Goal: Find specific page/section: Find specific page/section

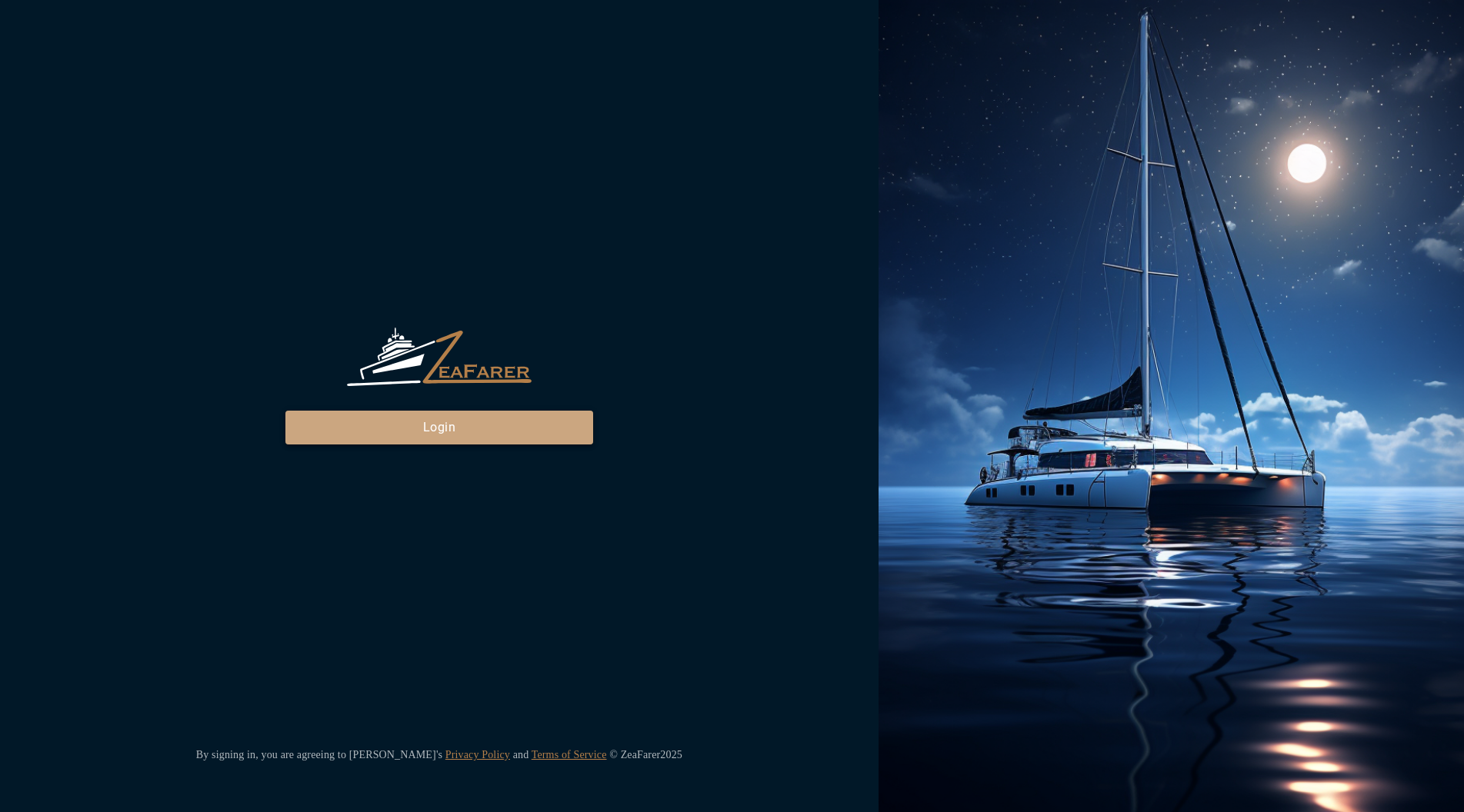
click at [472, 419] on button "Login" at bounding box center [439, 427] width 308 height 34
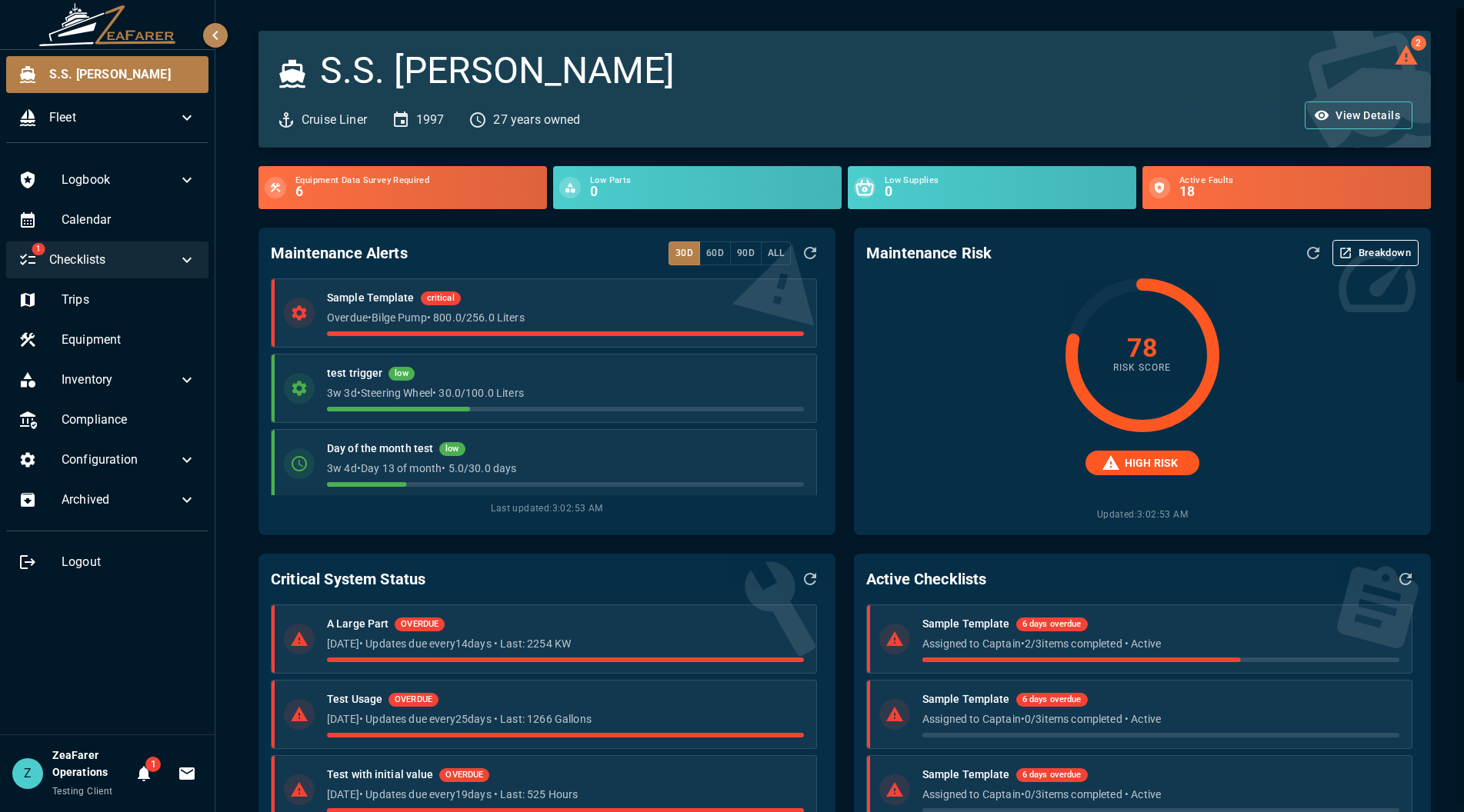
click at [166, 247] on div "1 Checklists" at bounding box center [107, 260] width 202 height 37
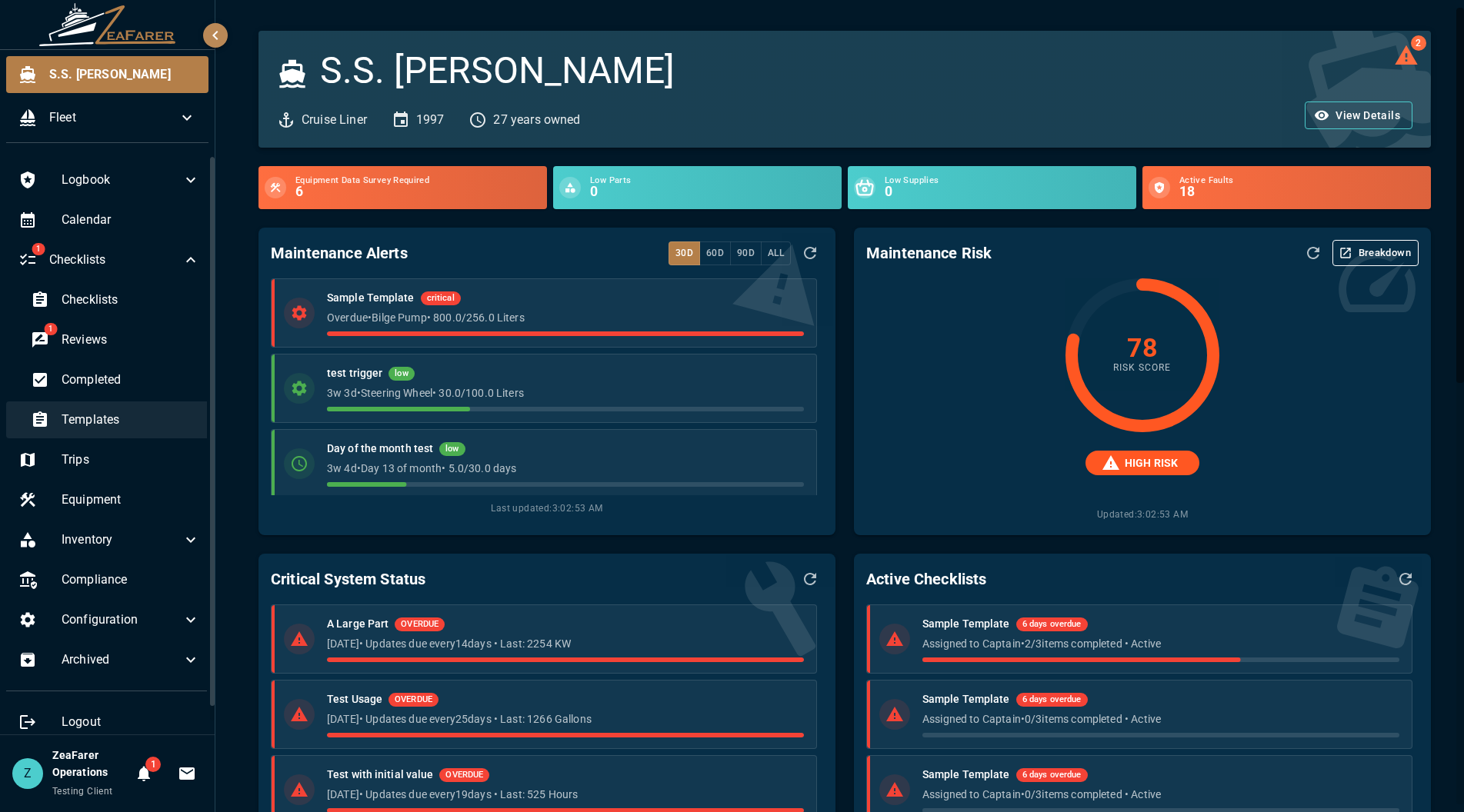
click at [125, 422] on span "Templates" at bounding box center [131, 419] width 139 height 18
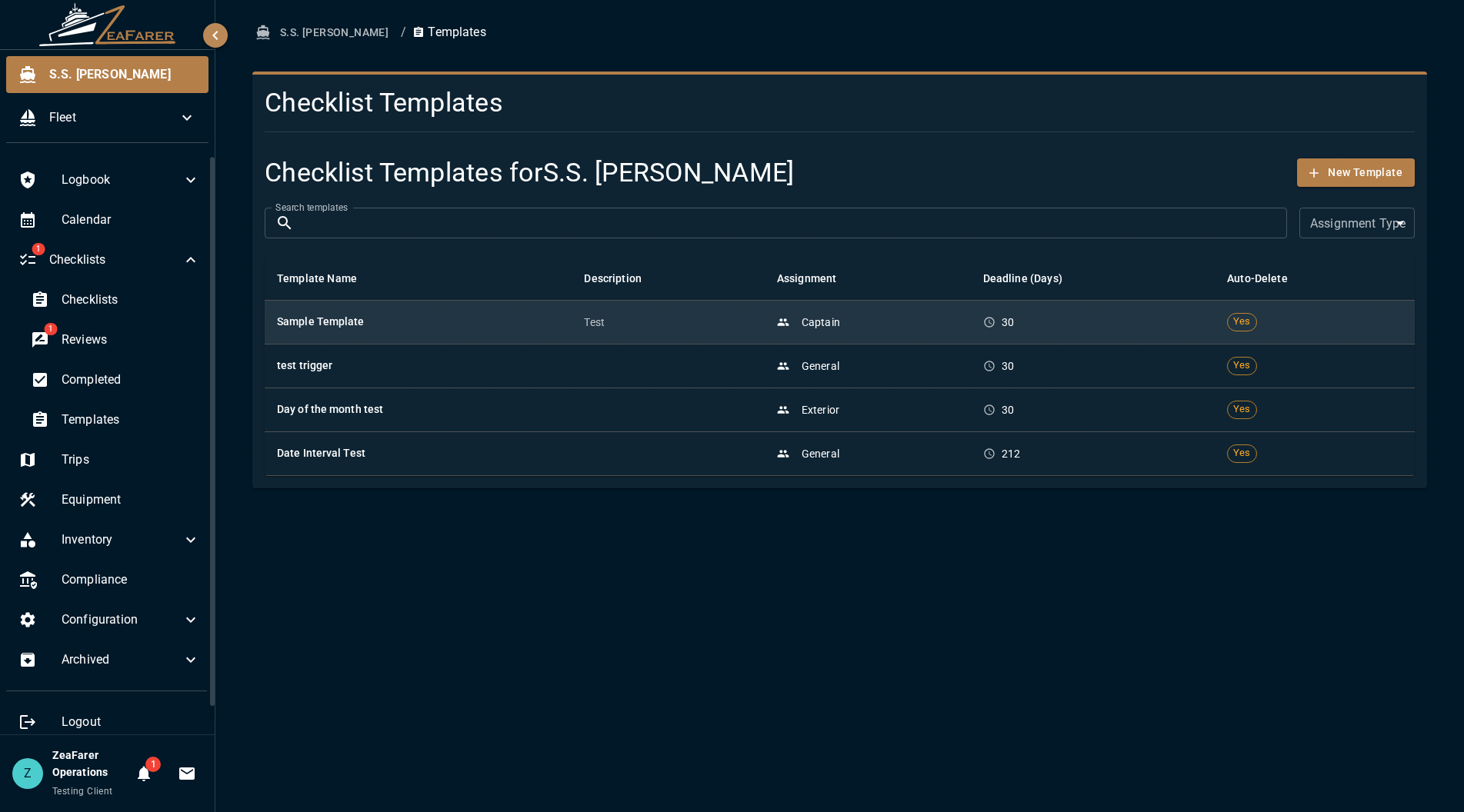
click at [502, 319] on h6 "Sample Template" at bounding box center [418, 322] width 282 height 17
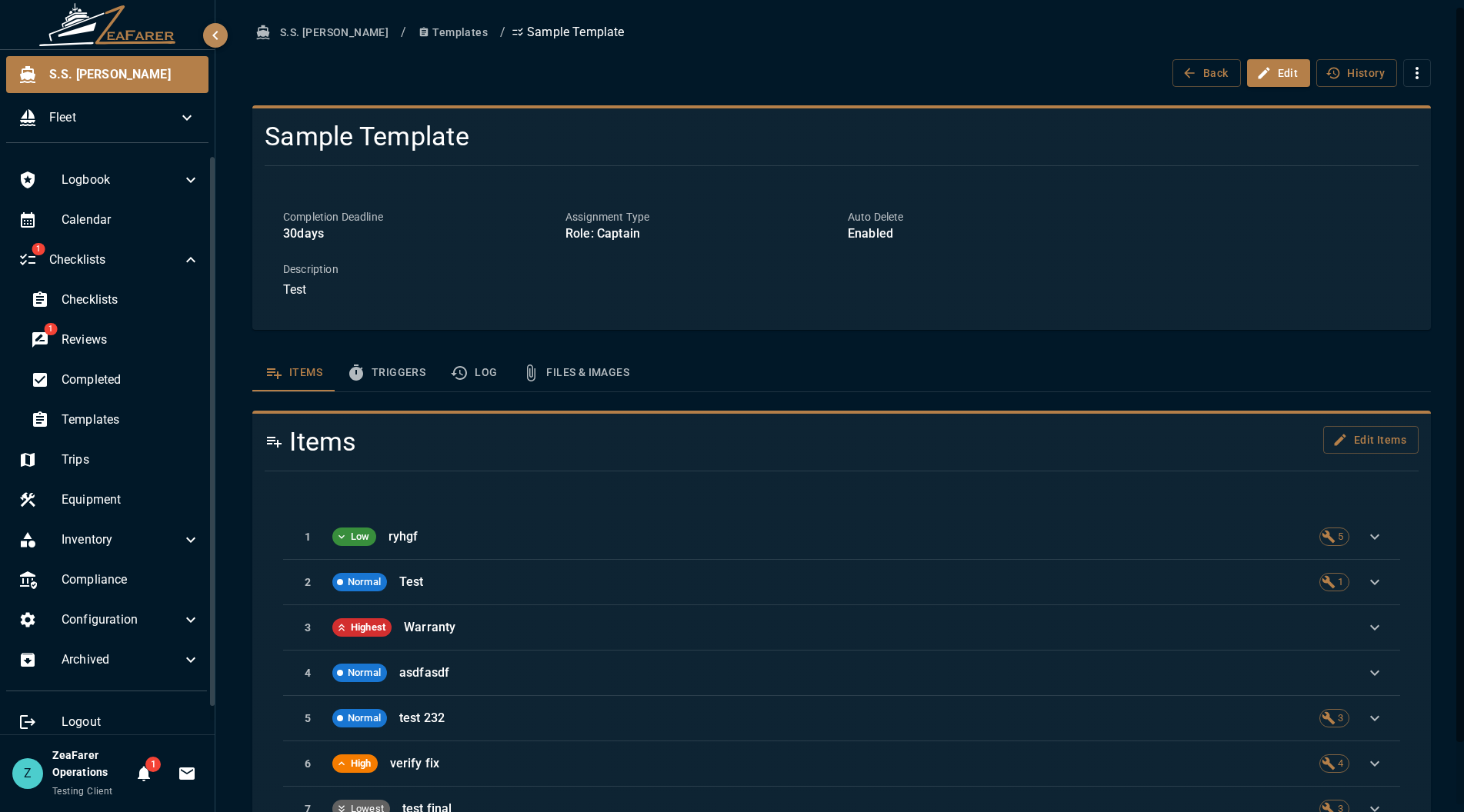
click at [983, 513] on div "1 Low ryhgf 5 2 Normal Test 1 3 Highest Warranty 4 Normal asdfasdf 5 Normal tes…" at bounding box center [842, 673] width 1154 height 354
click at [1062, 511] on div "1 Low ryhgf 5 2 Normal Test 1 3 Highest Warranty 4 Normal asdfasdf 5 Normal tes…" at bounding box center [842, 673] width 1154 height 354
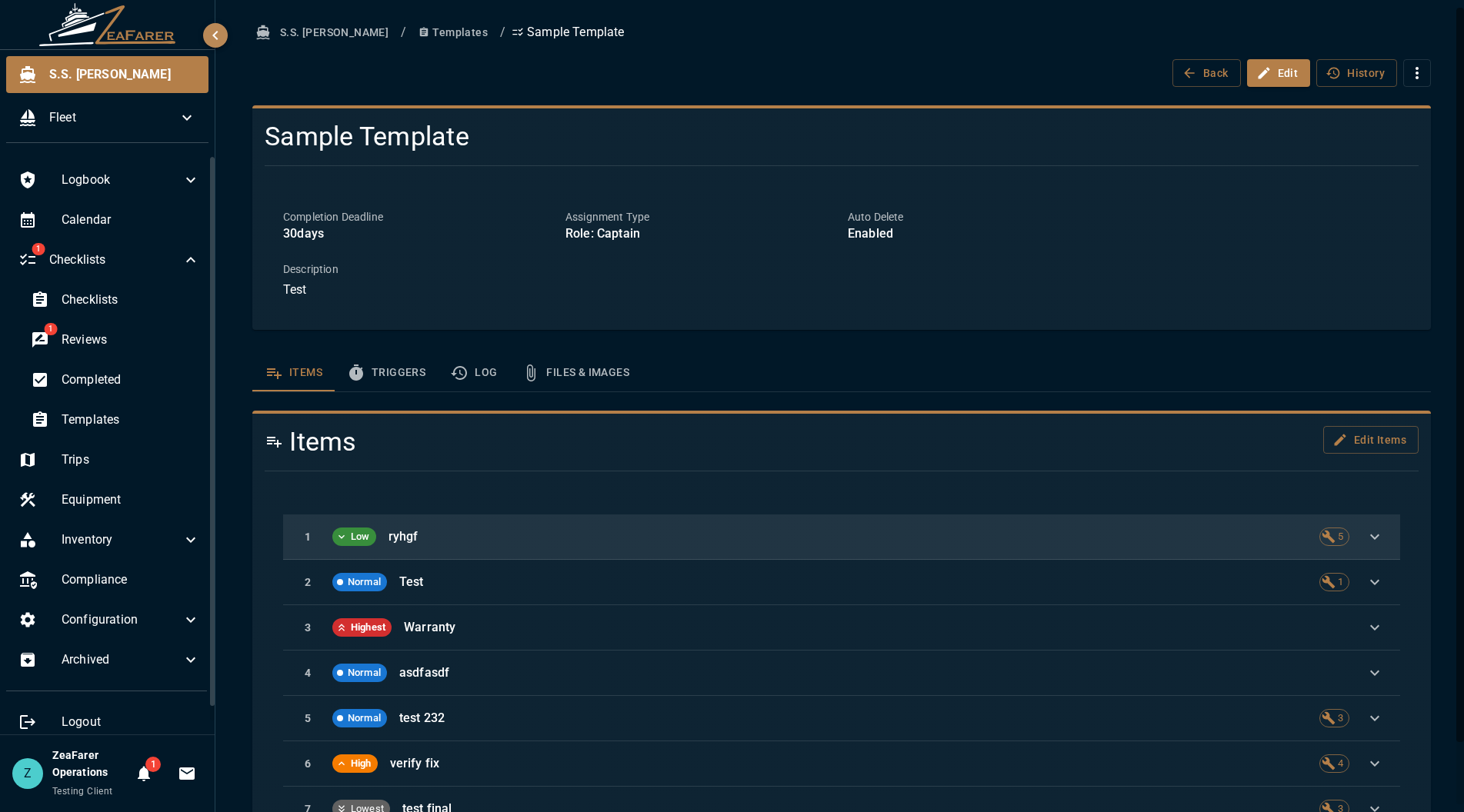
click at [1059, 529] on div "1 Low ryhgf 5" at bounding box center [841, 536] width 1117 height 45
click at [1060, 541] on p "ryhgf" at bounding box center [847, 536] width 919 height 18
click at [1366, 535] on icon "button" at bounding box center [1374, 536] width 18 height 18
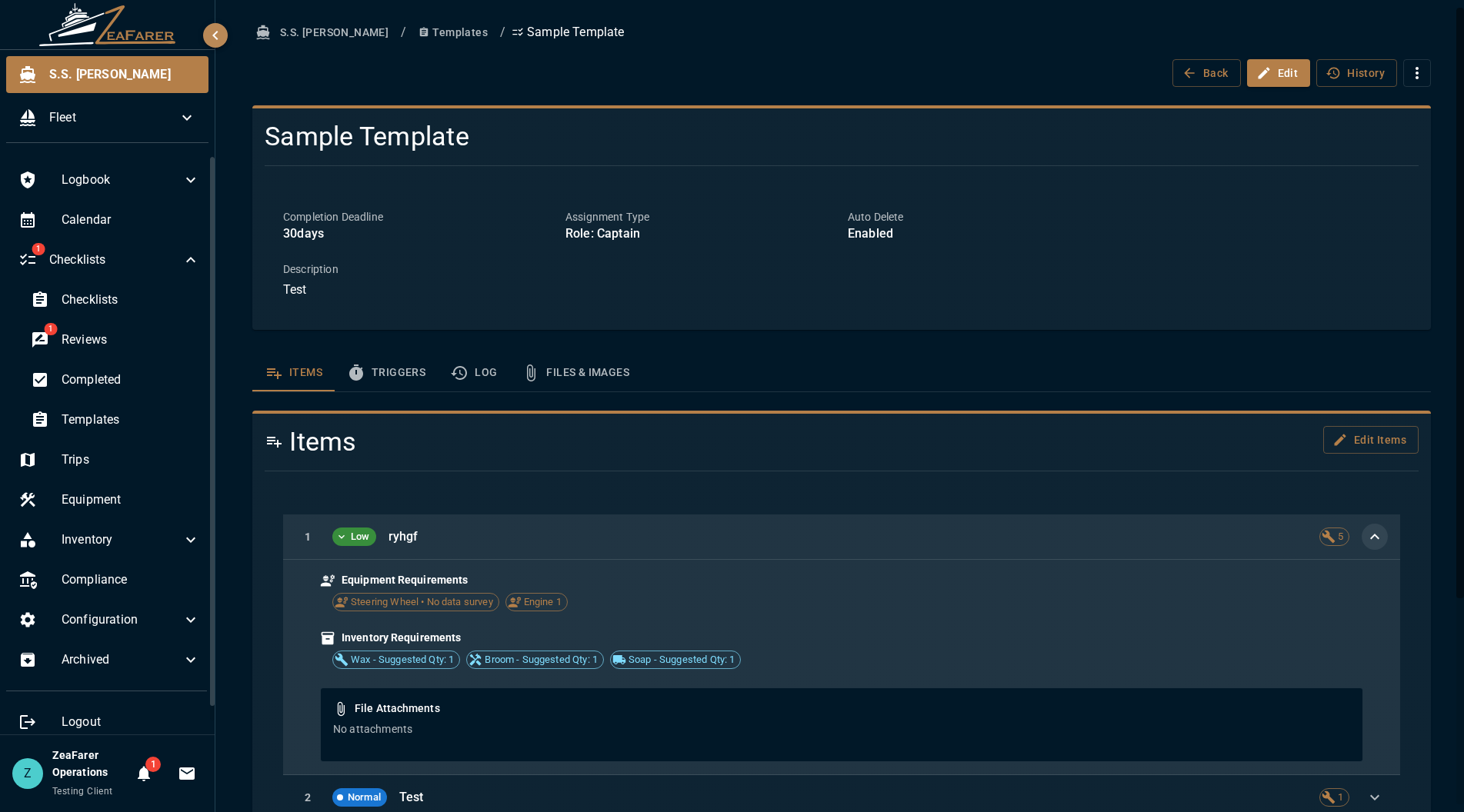
click at [1360, 522] on div "1 Low ryhgf 5" at bounding box center [841, 536] width 1117 height 45
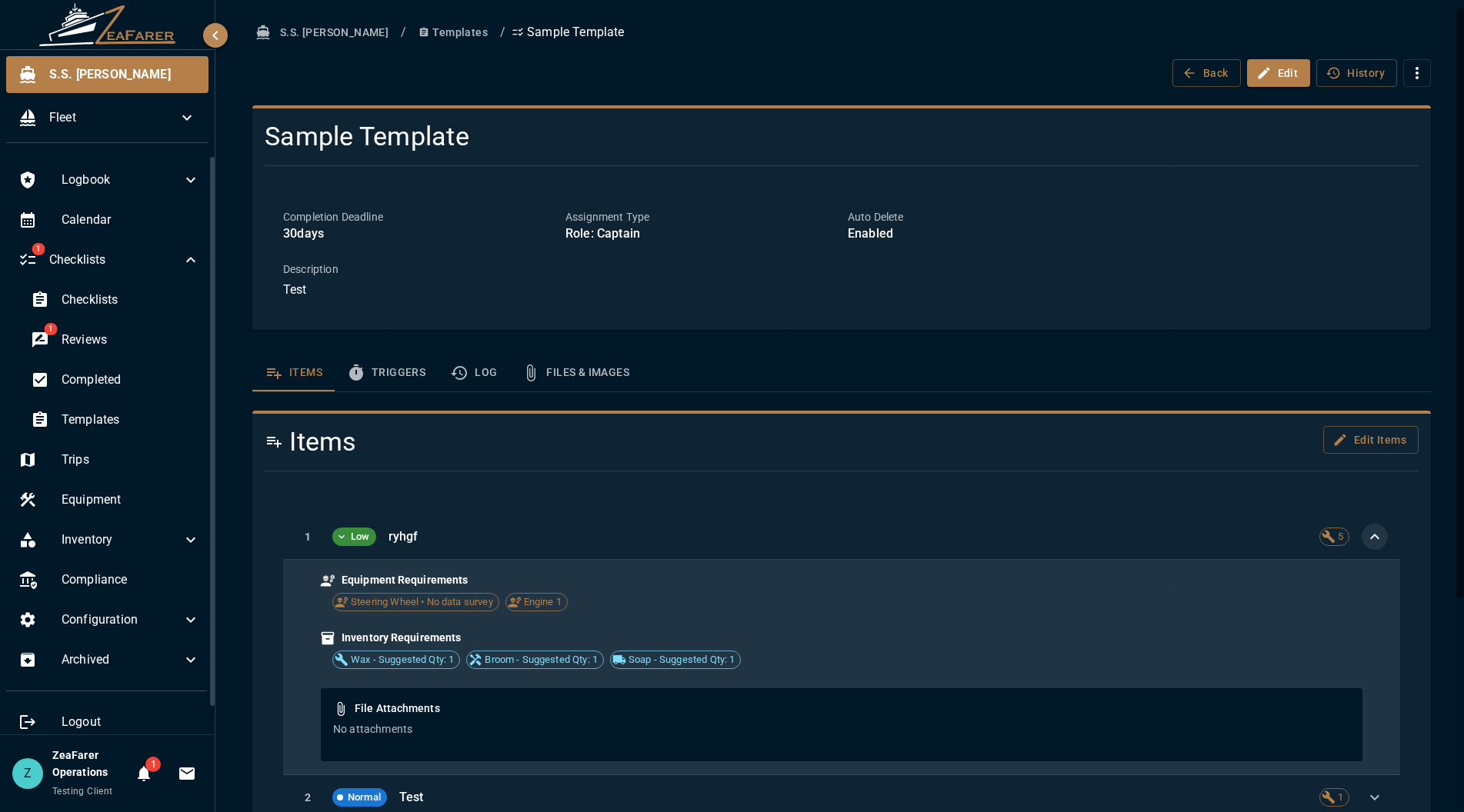
click at [1366, 532] on icon "button" at bounding box center [1374, 536] width 18 height 18
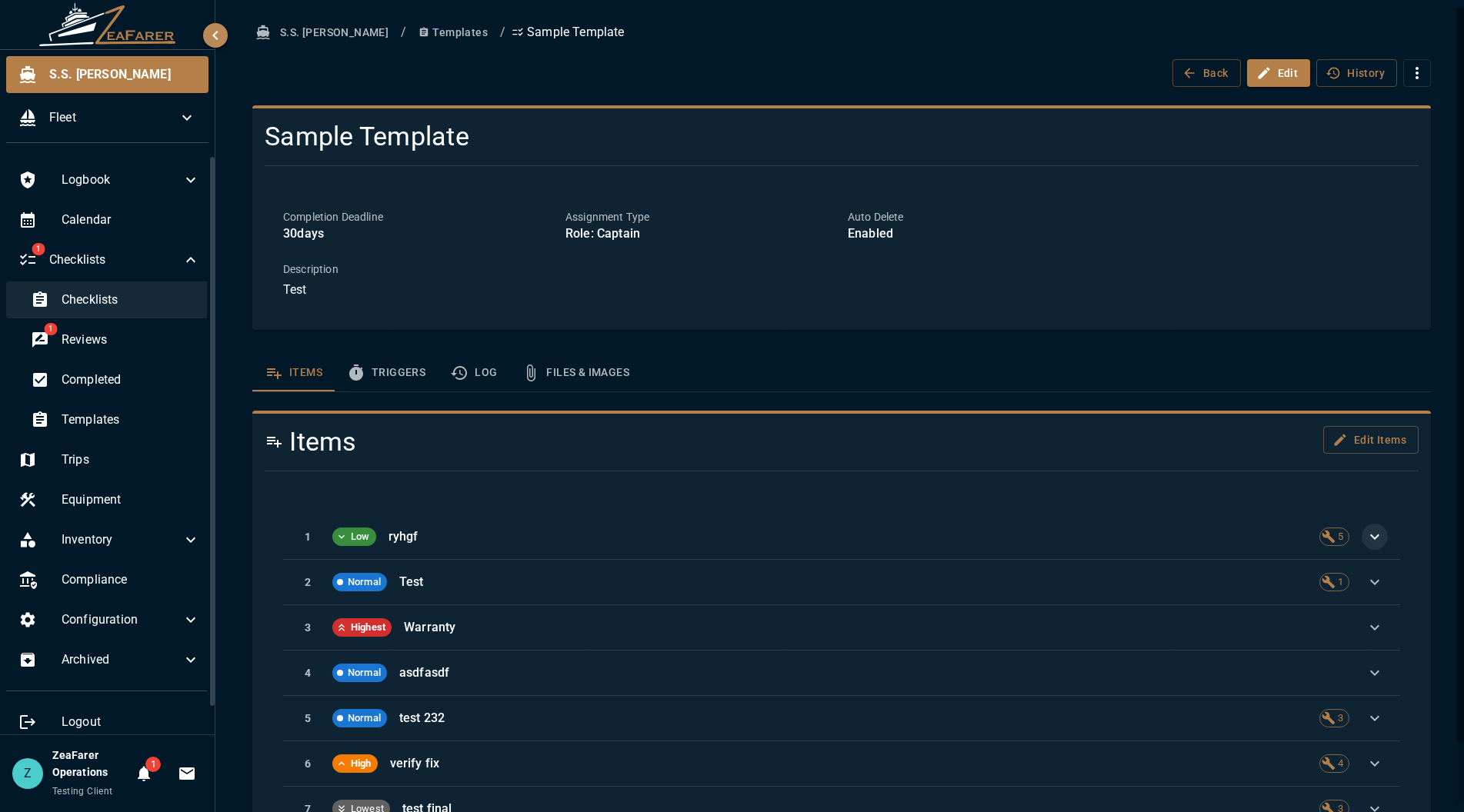
click at [156, 296] on span "Checklists" at bounding box center [131, 299] width 139 height 18
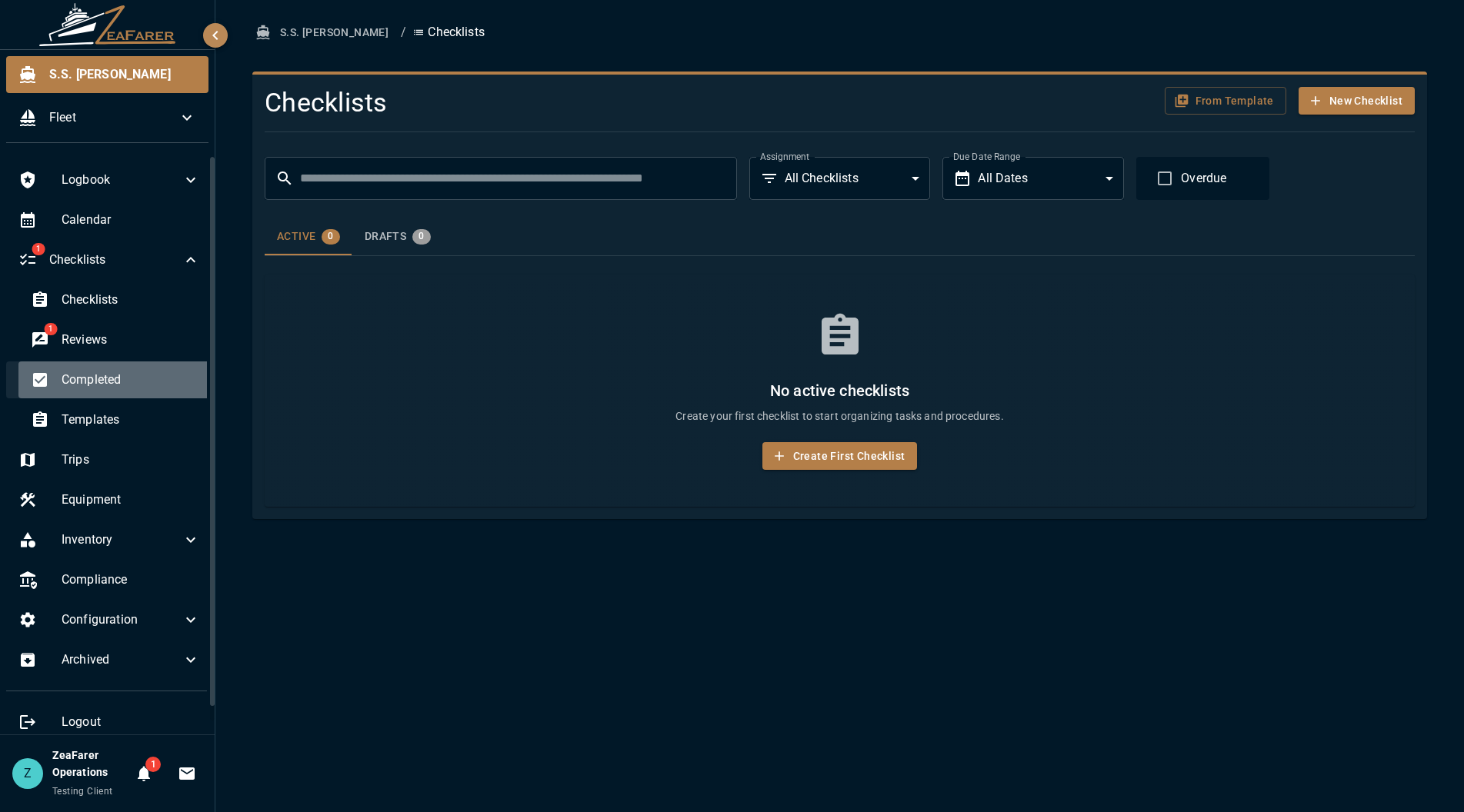
click at [131, 372] on span "Completed" at bounding box center [131, 379] width 139 height 18
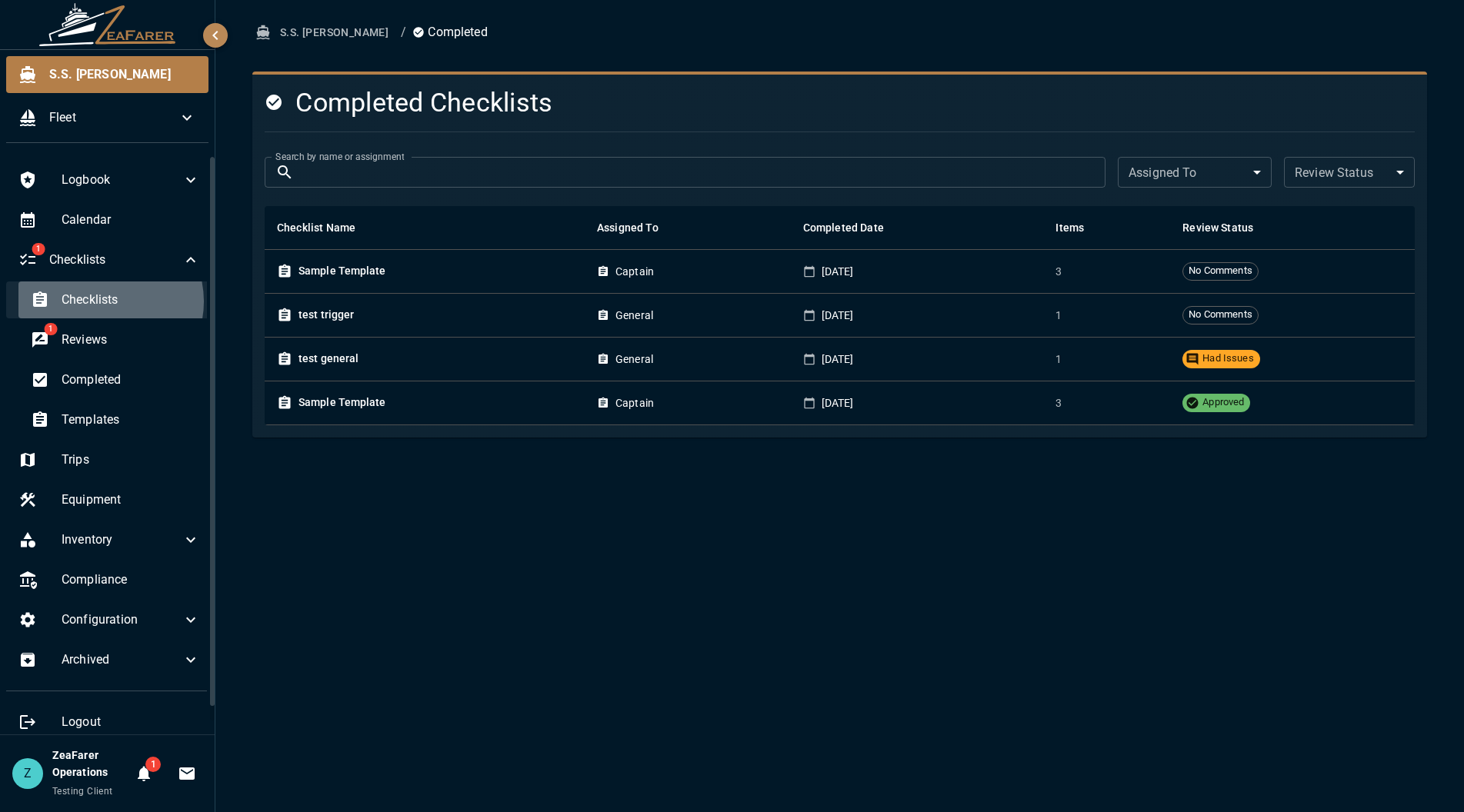
click at [104, 302] on span "Checklists" at bounding box center [131, 299] width 139 height 18
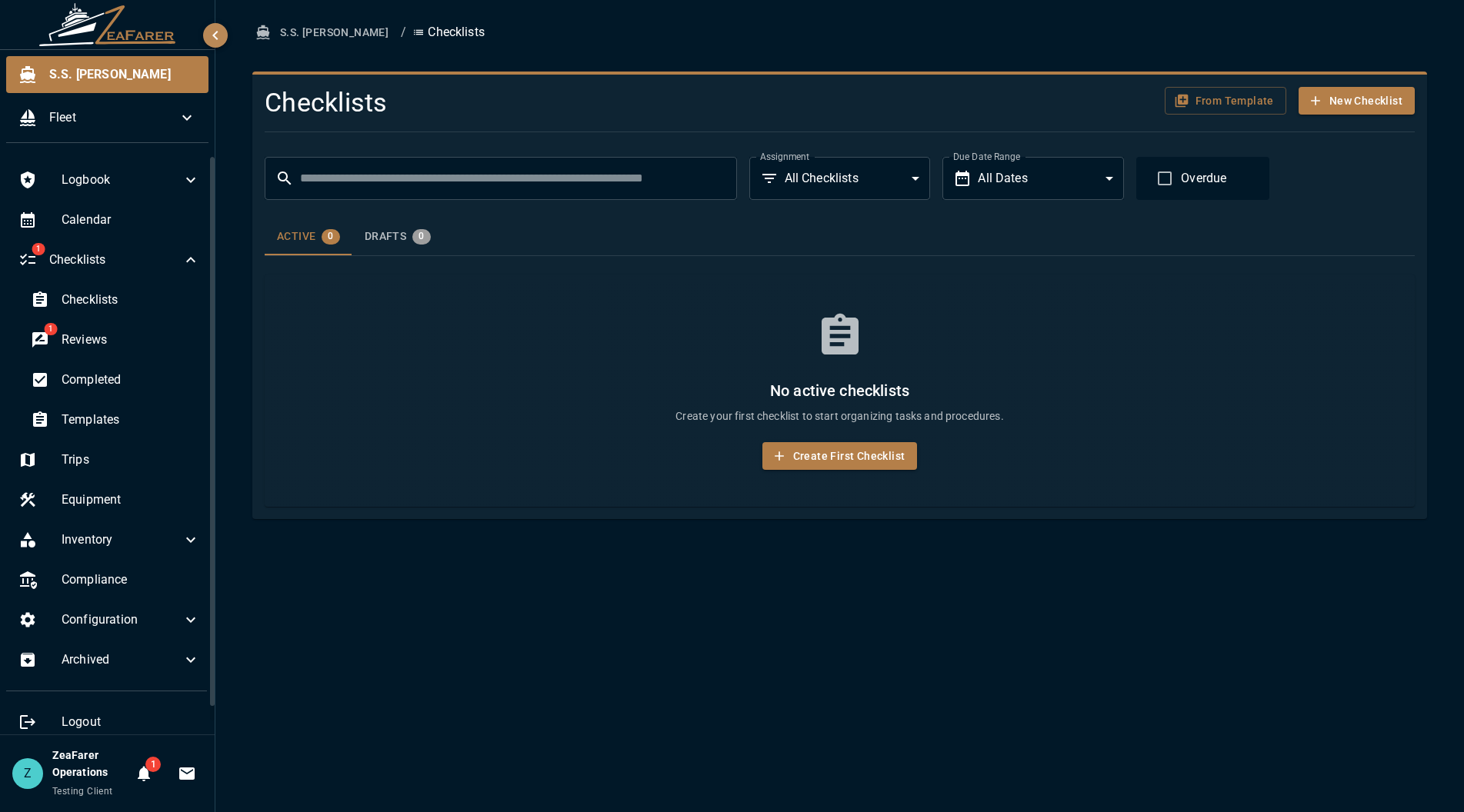
click at [588, 495] on div "No active checklists Create your first checklist to start organizing tasks and …" at bounding box center [839, 391] width 1150 height 233
click at [114, 306] on span "Checklists" at bounding box center [131, 299] width 139 height 18
click at [87, 421] on span "Templates" at bounding box center [131, 419] width 139 height 18
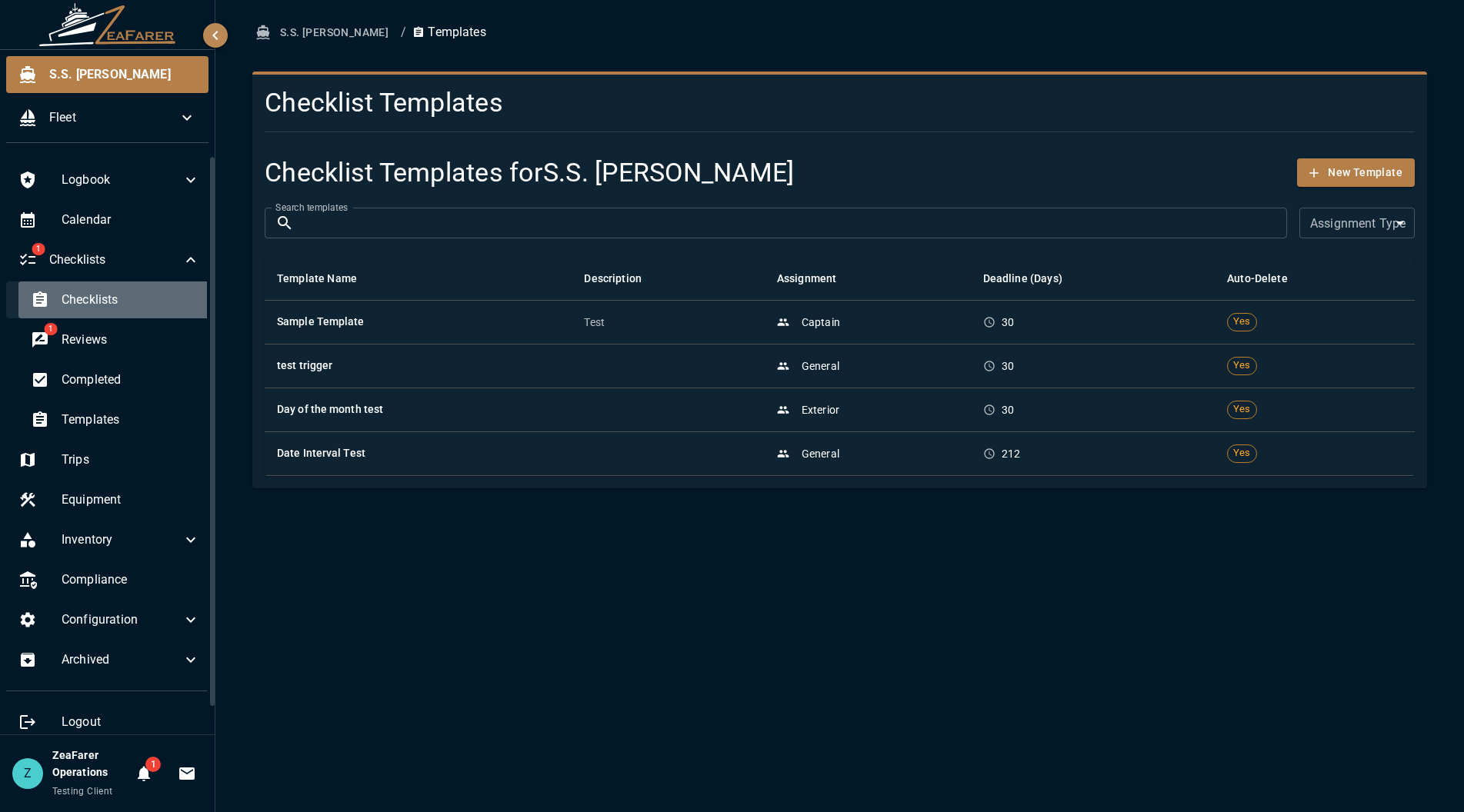
click at [127, 303] on span "Checklists" at bounding box center [131, 299] width 139 height 18
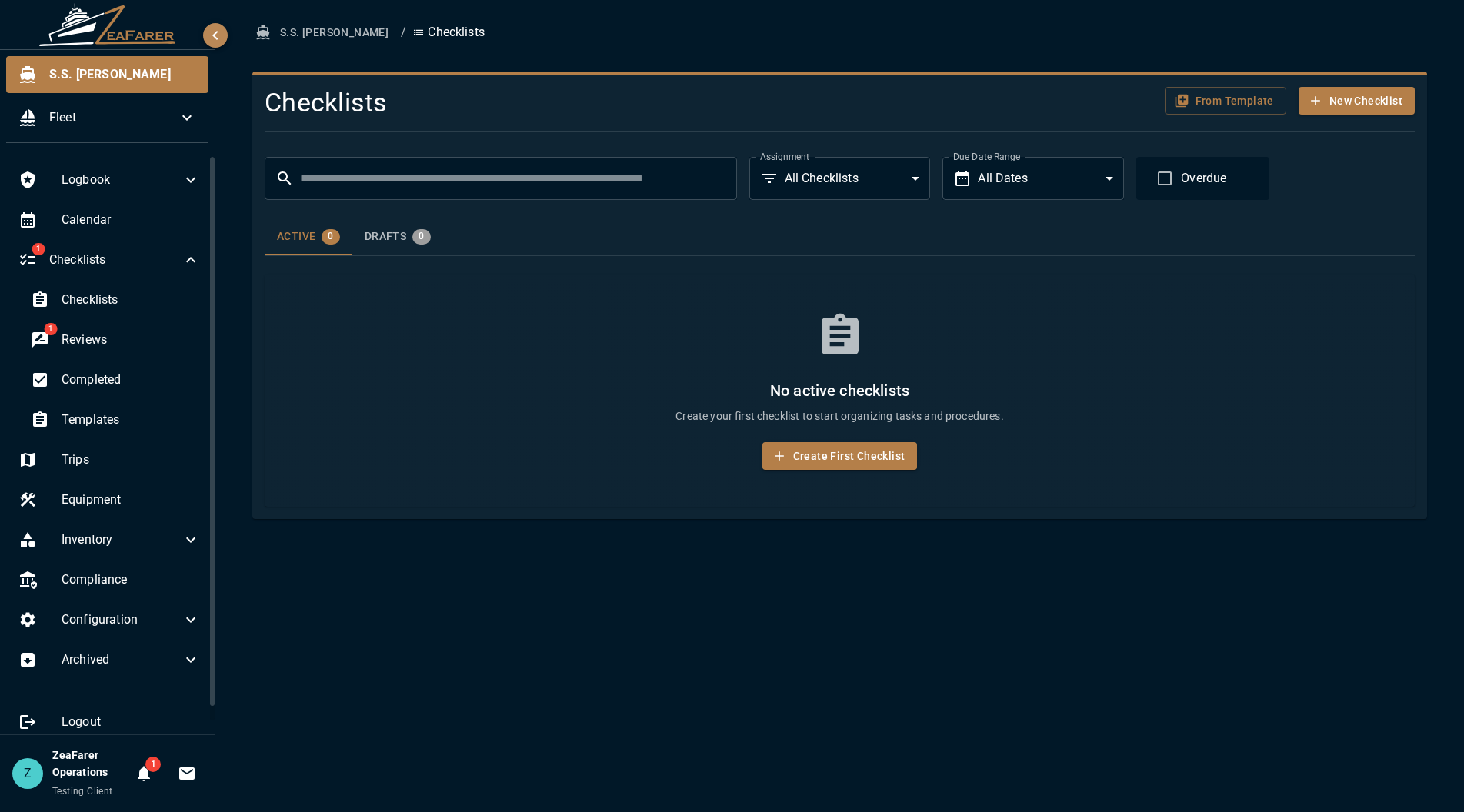
click at [396, 377] on div "No active checklists Create your first checklist to start organizing tasks and …" at bounding box center [839, 391] width 1150 height 233
click at [94, 82] on span "S.S. [PERSON_NAME]" at bounding box center [122, 74] width 147 height 18
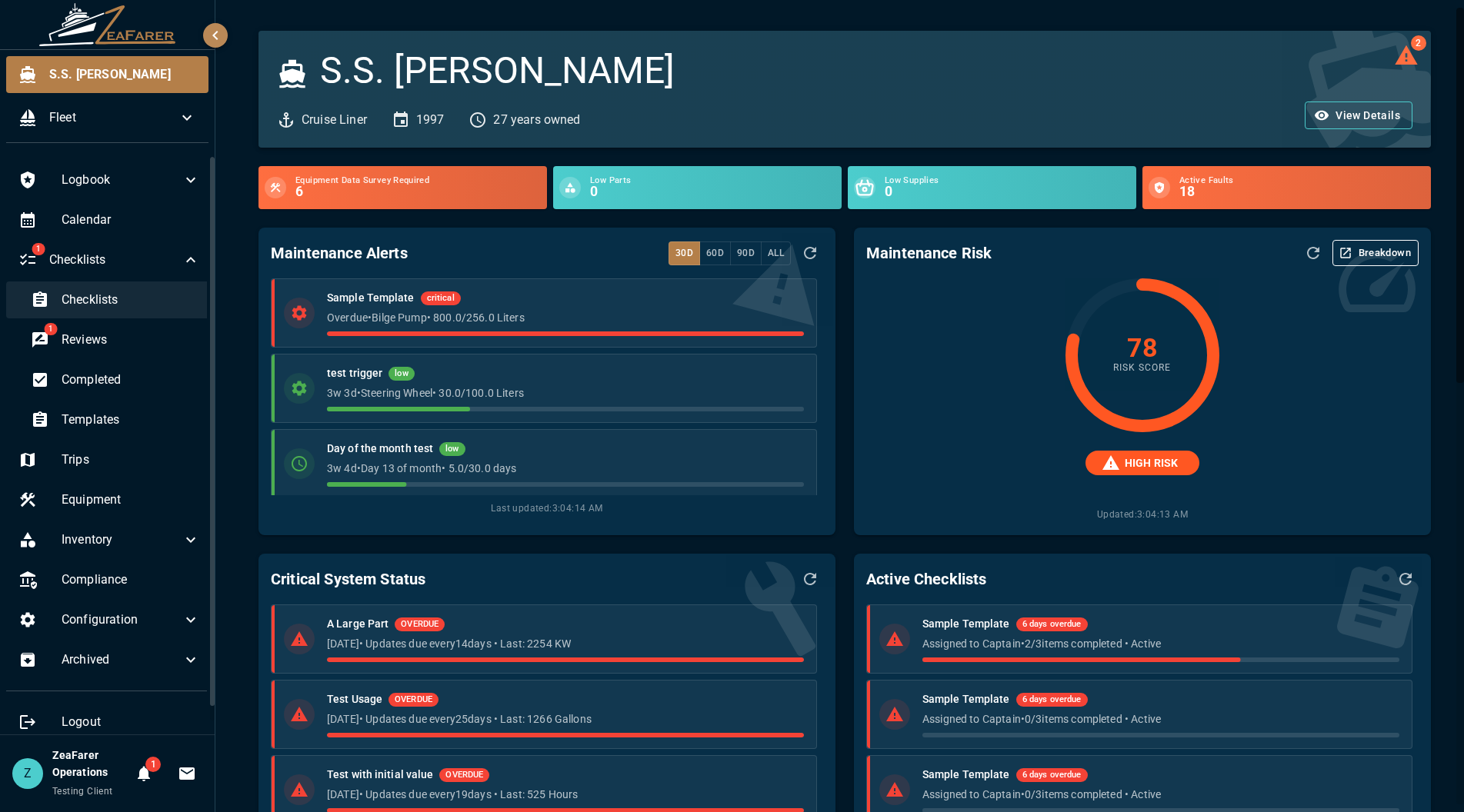
click at [85, 293] on span "Checklists" at bounding box center [131, 299] width 139 height 18
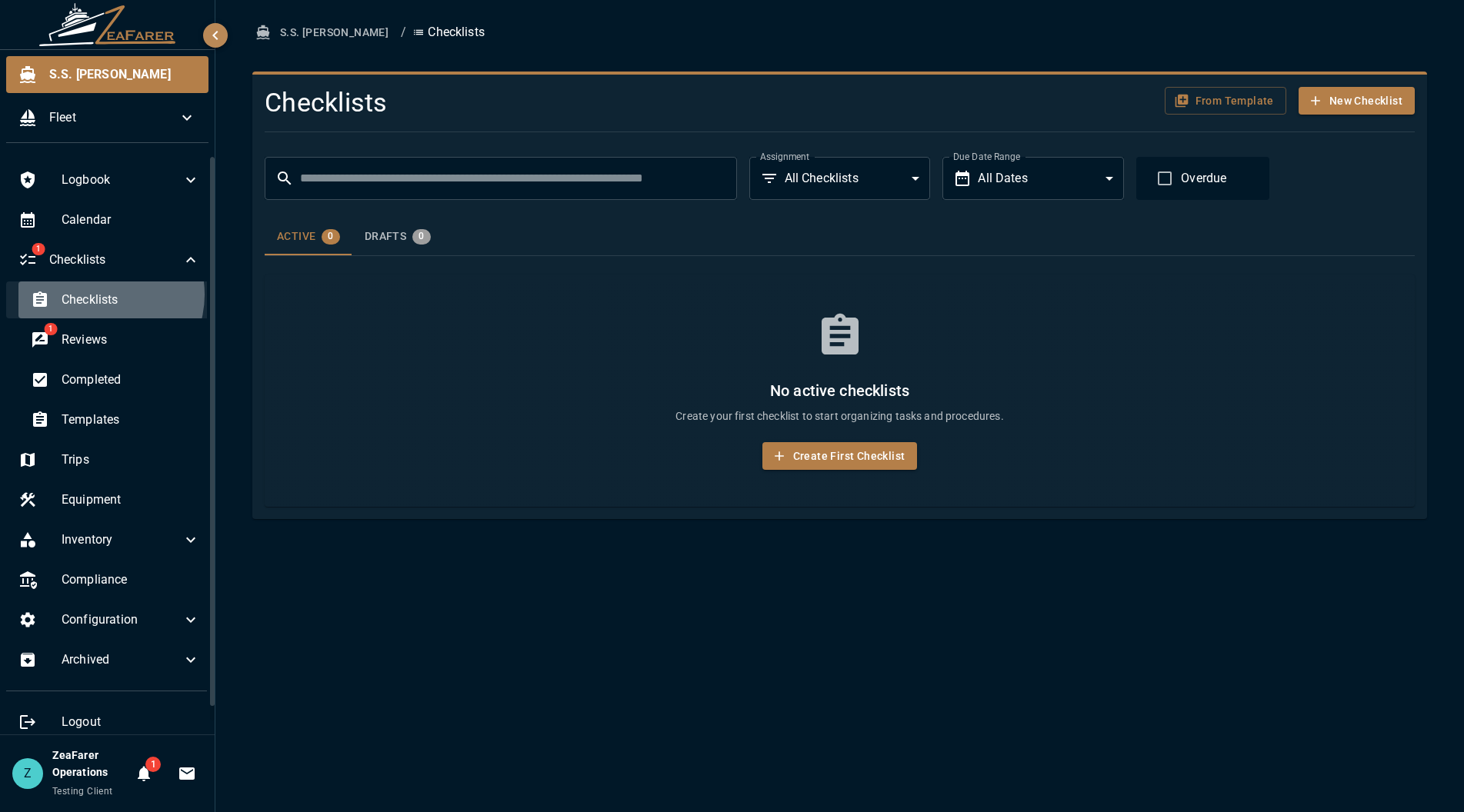
click at [97, 295] on span "Checklists" at bounding box center [131, 299] width 139 height 18
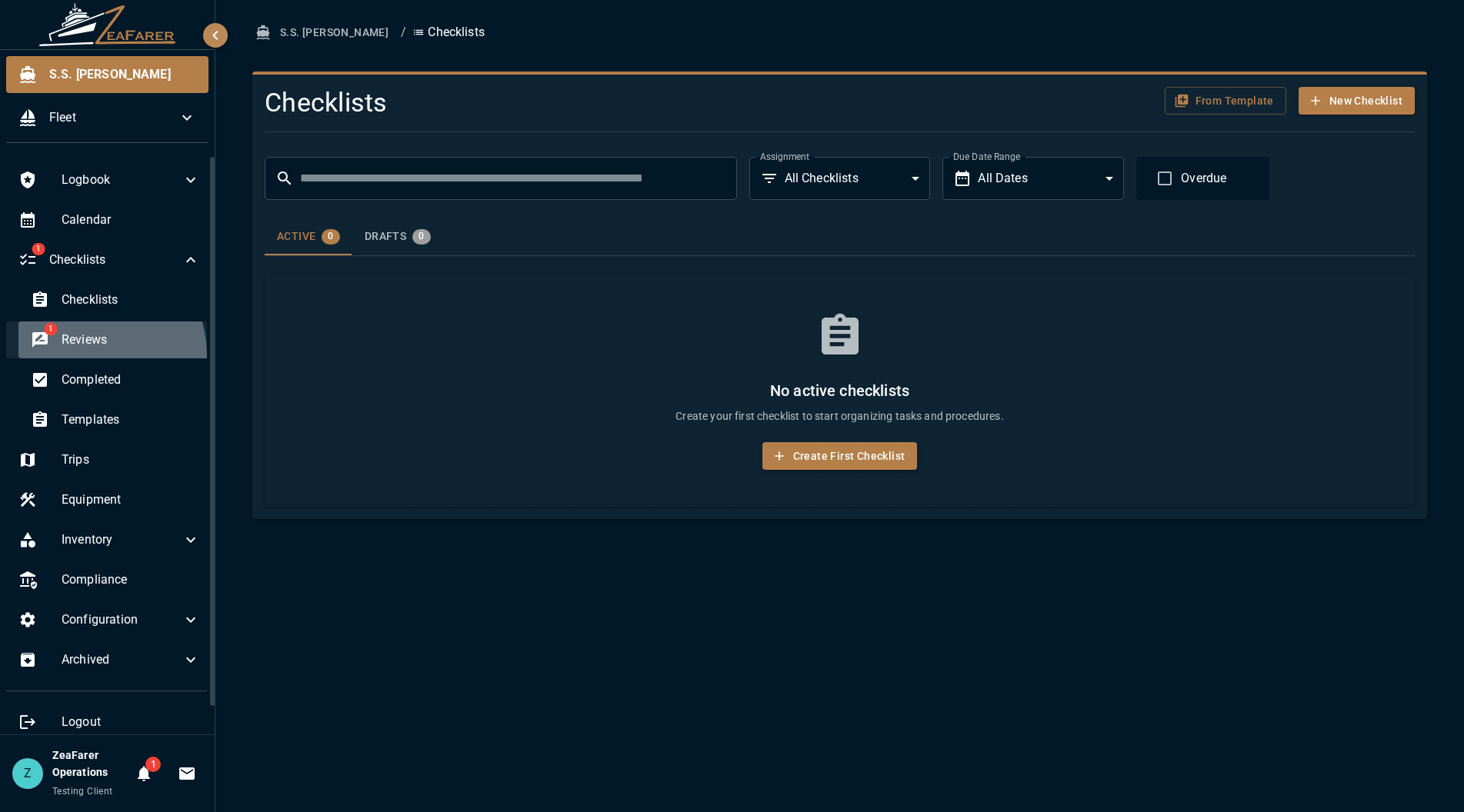
click at [90, 354] on div "1 Reviews" at bounding box center [115, 340] width 194 height 37
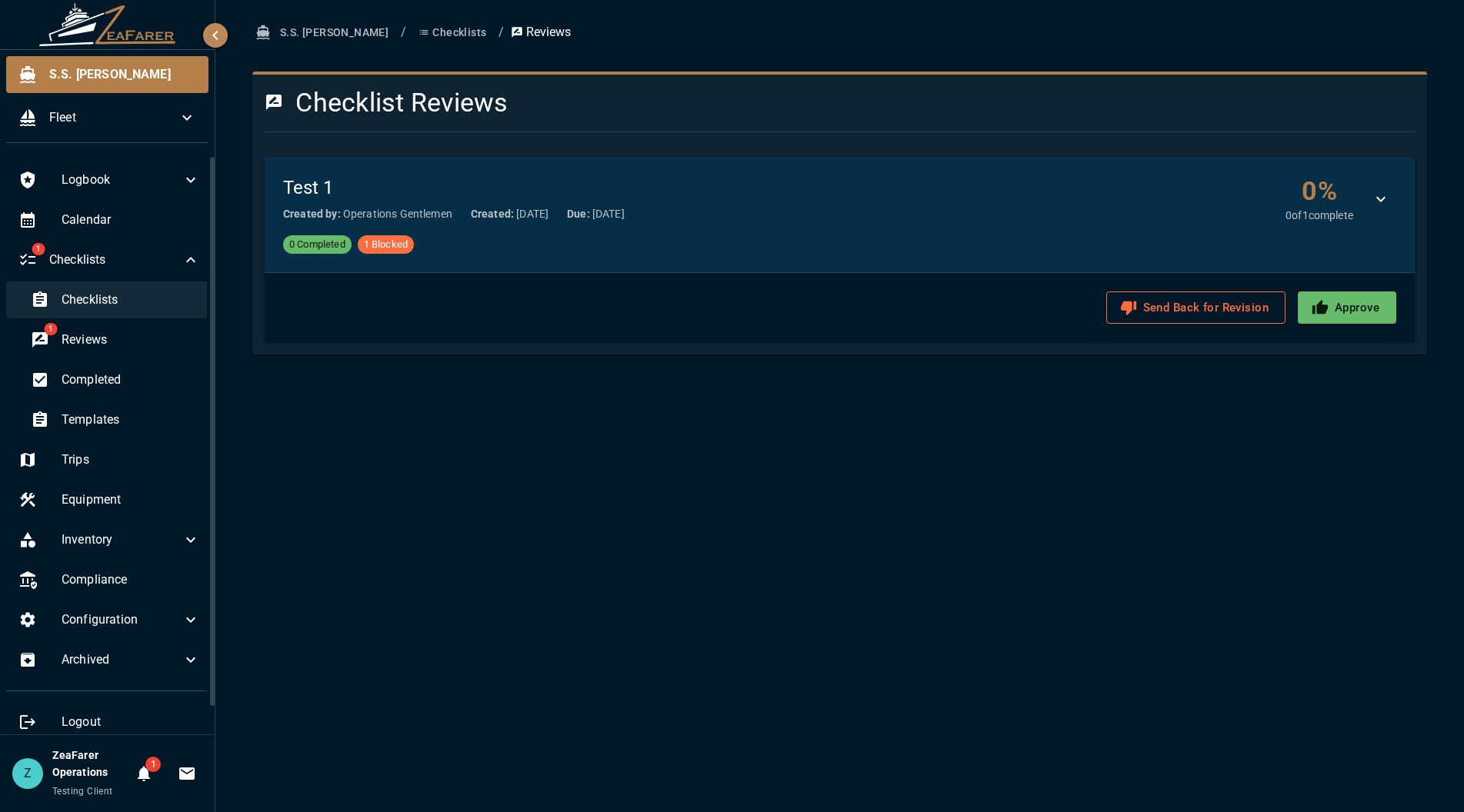
click at [112, 302] on span "Checklists" at bounding box center [131, 299] width 139 height 18
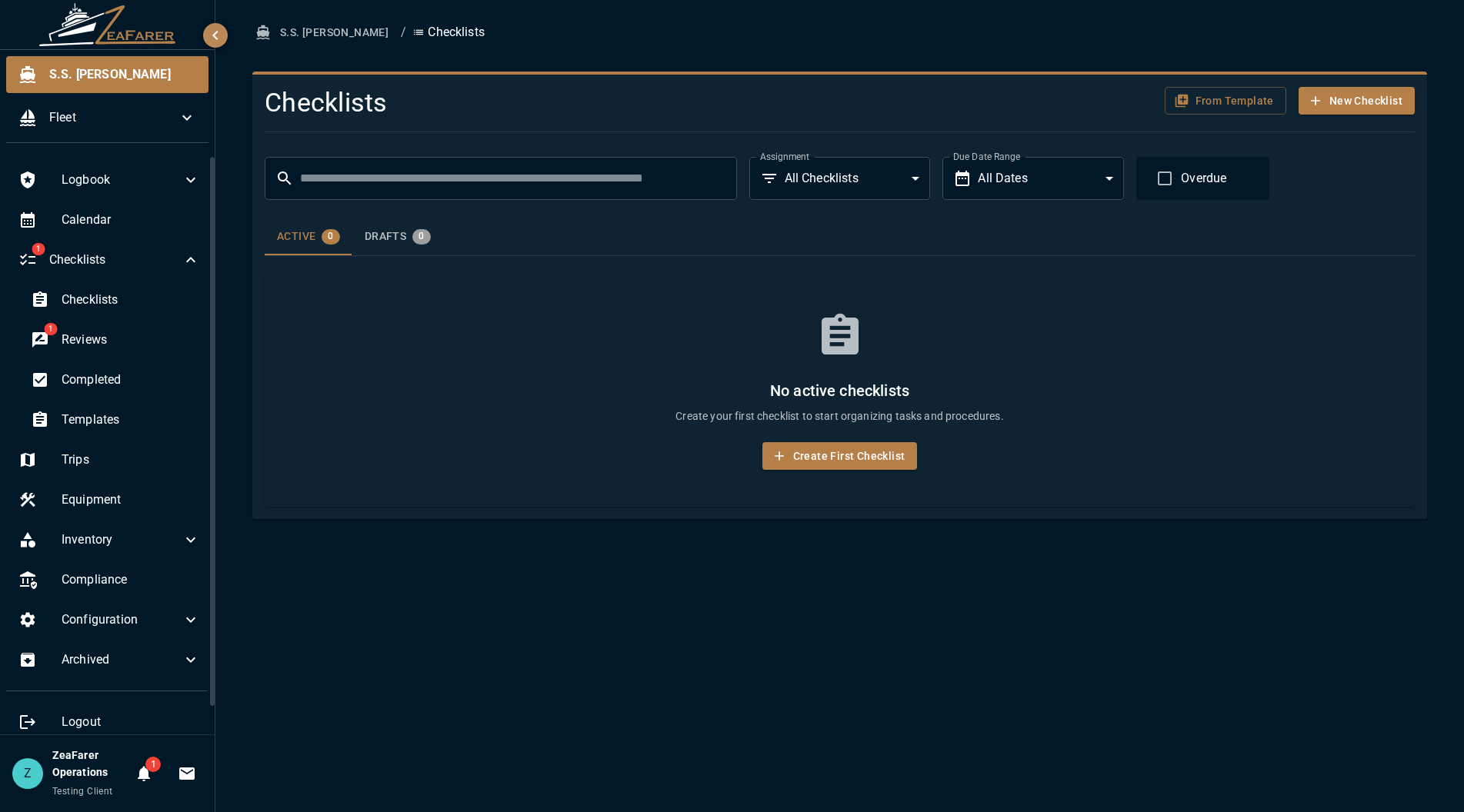
click at [474, 619] on div "S.S. [PERSON_NAME] / Checklists Checklists From Template New Checklist ​ ​ Assi…" at bounding box center [839, 406] width 1248 height 812
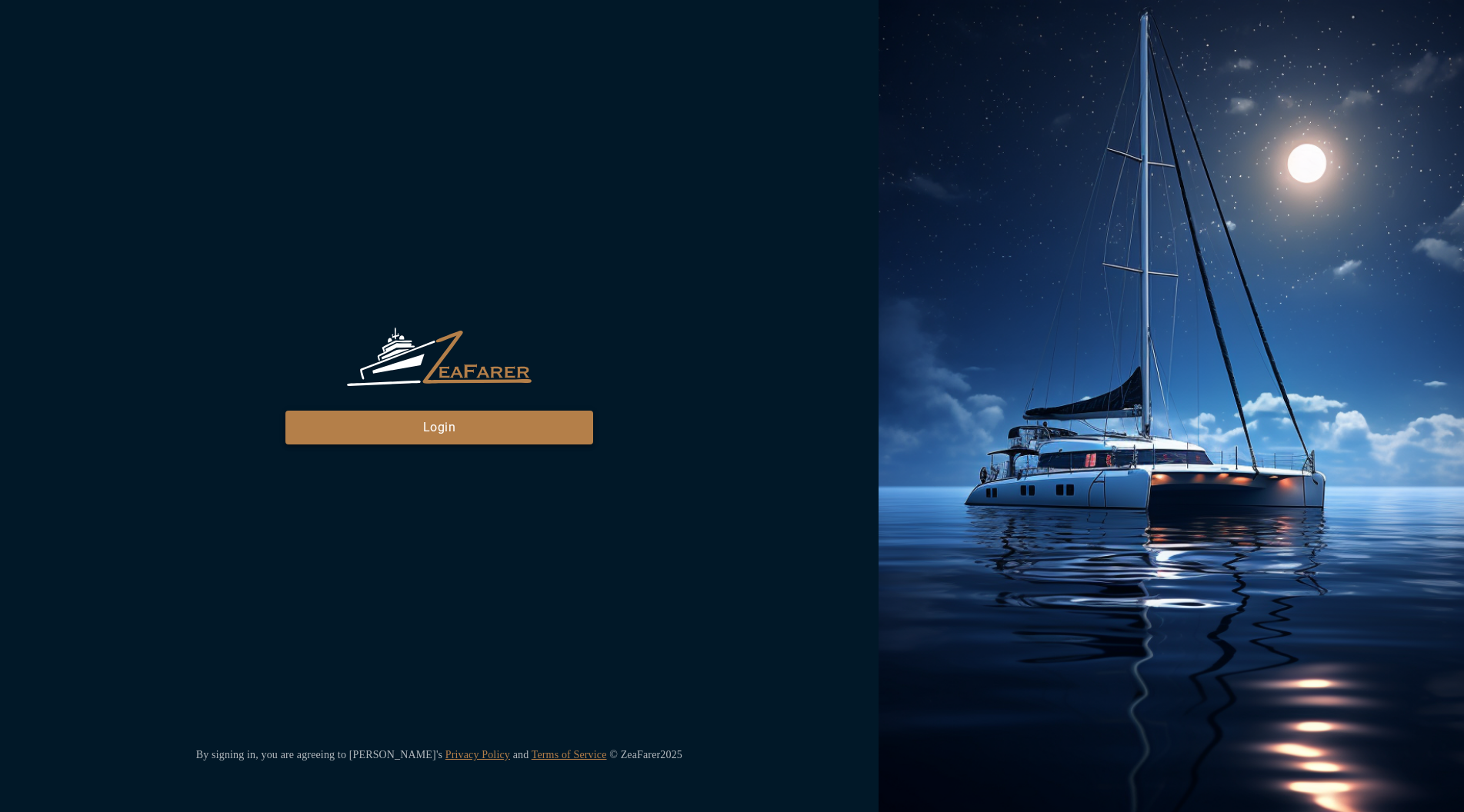
click at [469, 449] on div "ZeaFarer Login By signing in, you are agreeing to Zeafarer's Privacy Policy and…" at bounding box center [439, 406] width 879 height 812
click at [468, 429] on button "Login" at bounding box center [439, 427] width 308 height 34
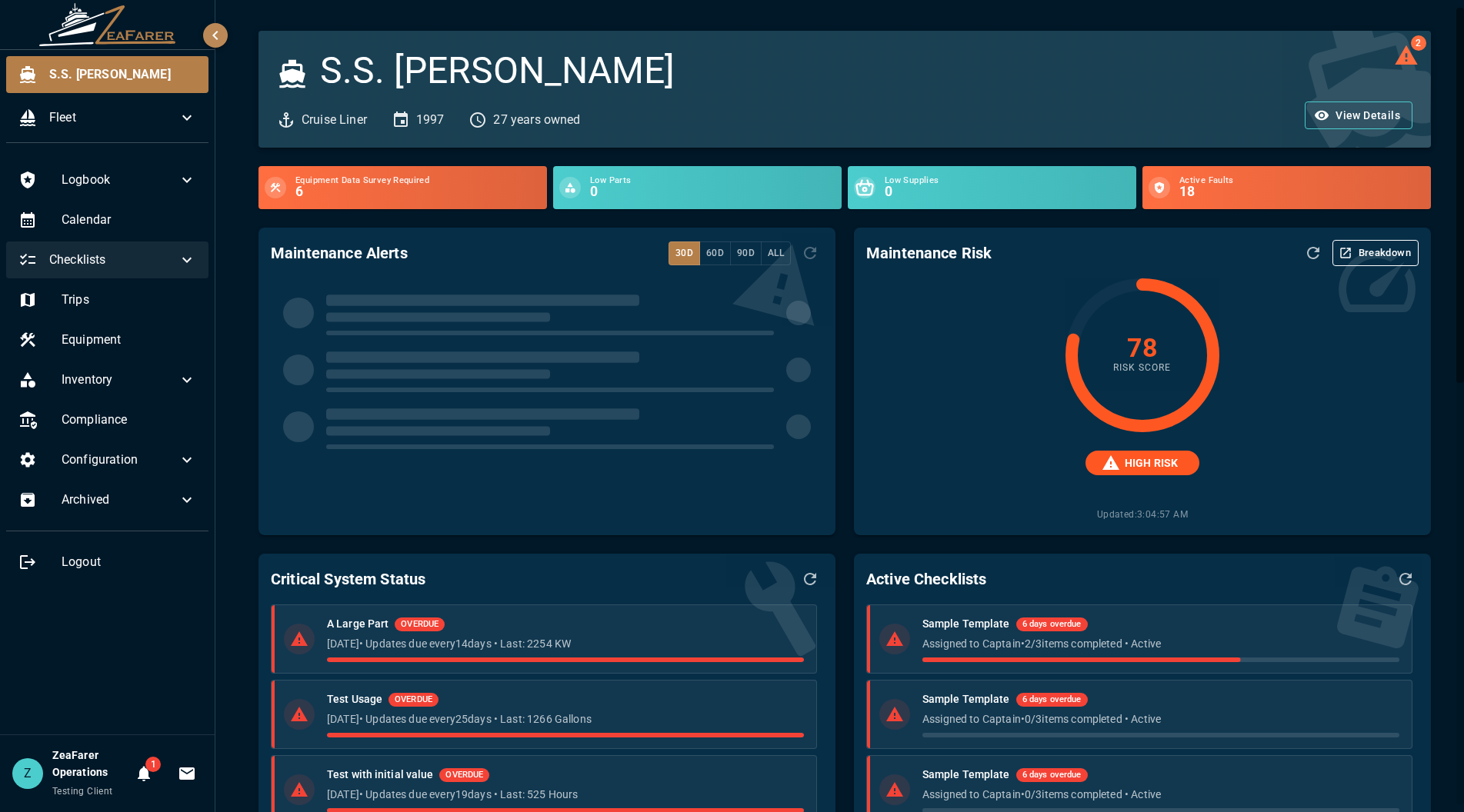
click at [166, 269] on span "Checklists" at bounding box center [113, 259] width 128 height 18
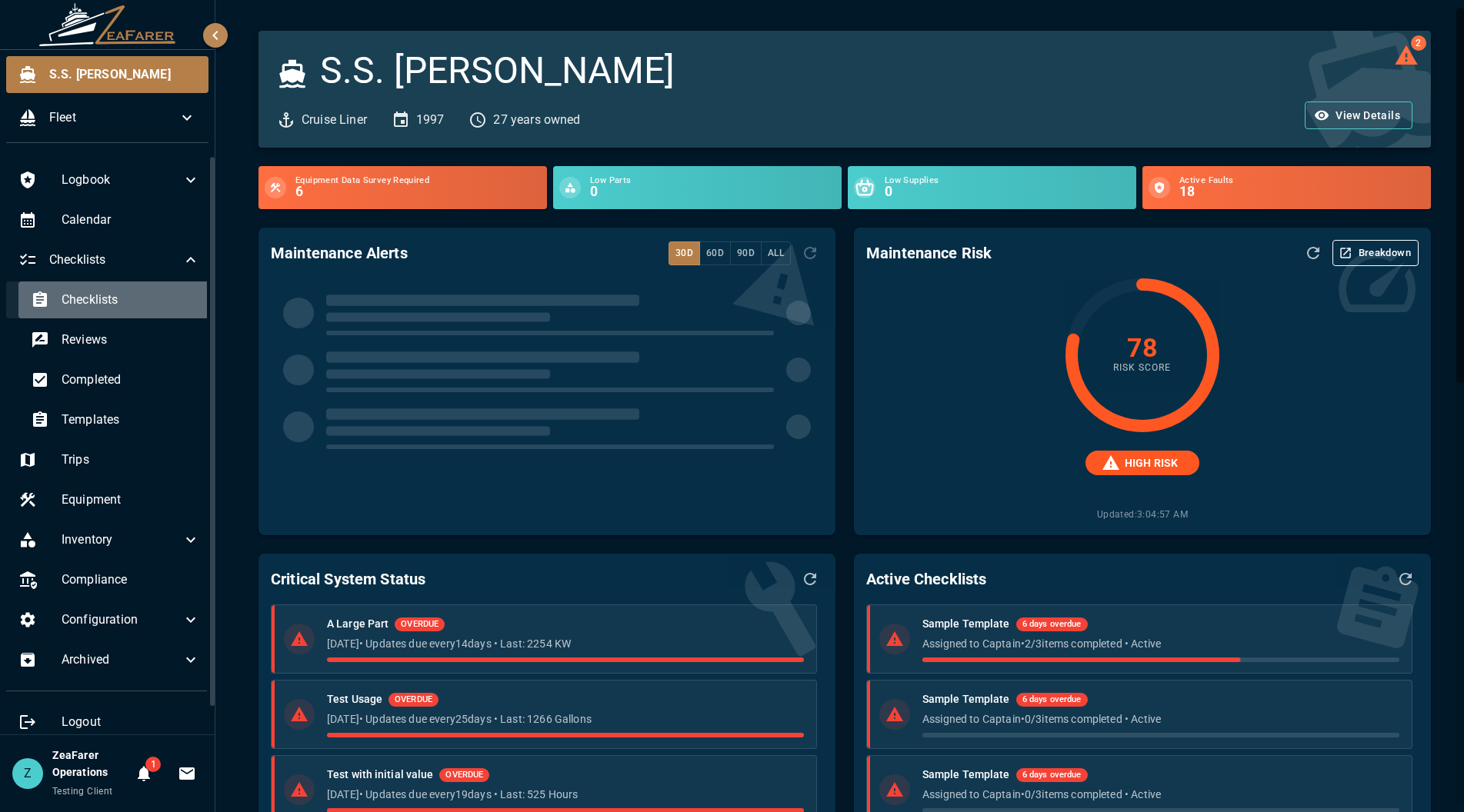
click at [152, 304] on span "Checklists" at bounding box center [131, 299] width 139 height 18
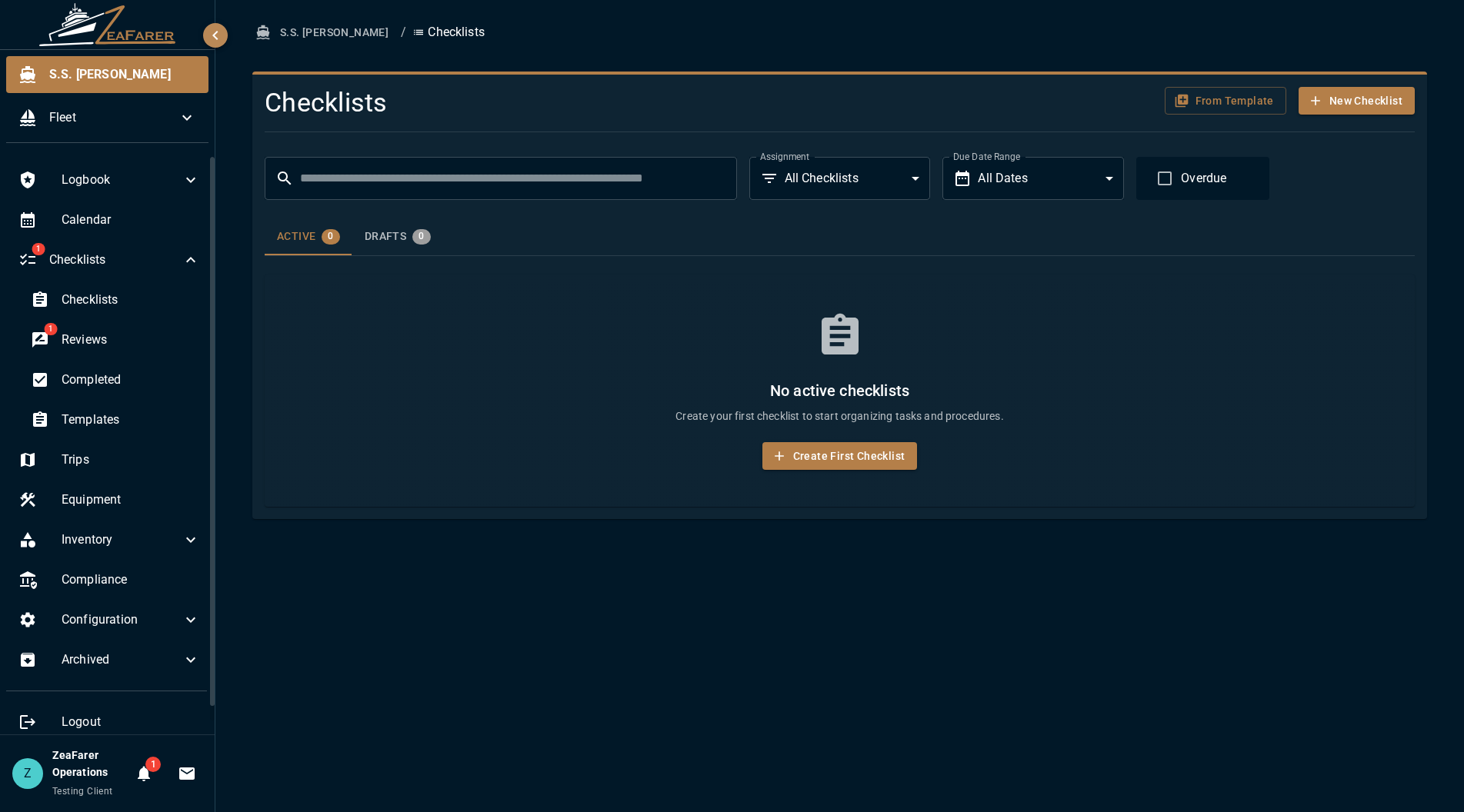
click at [488, 611] on div "S.S. [PERSON_NAME] / Checklists Checklists From Template New Checklist ​ ​ Assi…" at bounding box center [839, 406] width 1248 height 812
click at [1057, 631] on div "S.S. [PERSON_NAME] / Checklists Checklists From Template New Checklist ​ ​ Assi…" at bounding box center [839, 406] width 1248 height 812
click at [1180, 520] on div "S.S. [PERSON_NAME] / Checklists Checklists From Template New Checklist ​ ​ Assi…" at bounding box center [839, 406] width 1248 height 812
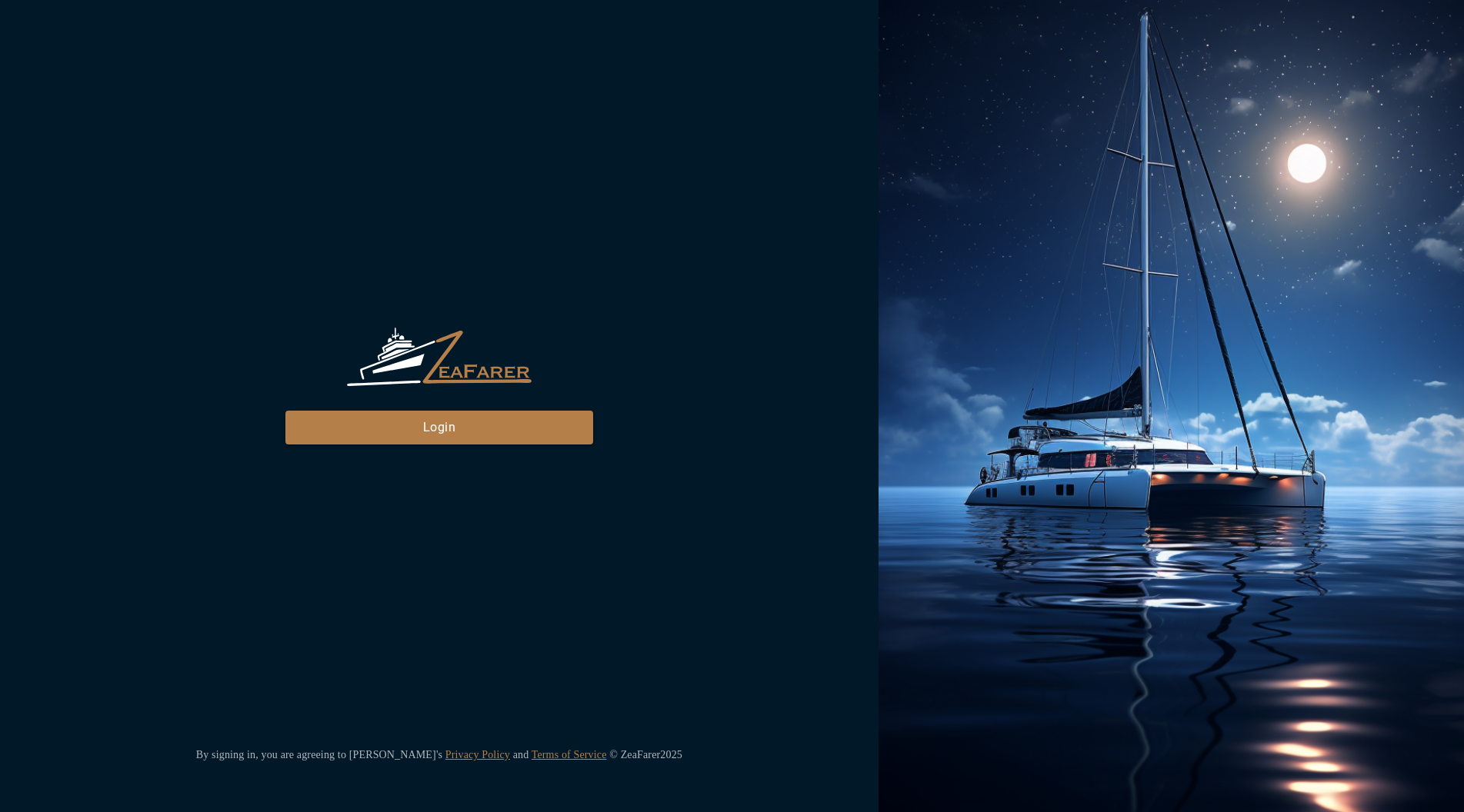
click at [584, 204] on div "ZeaFarer Login By signing in, you are agreeing to [PERSON_NAME]'s Privacy Polic…" at bounding box center [439, 406] width 879 height 812
click at [383, 436] on button "Login" at bounding box center [439, 427] width 308 height 34
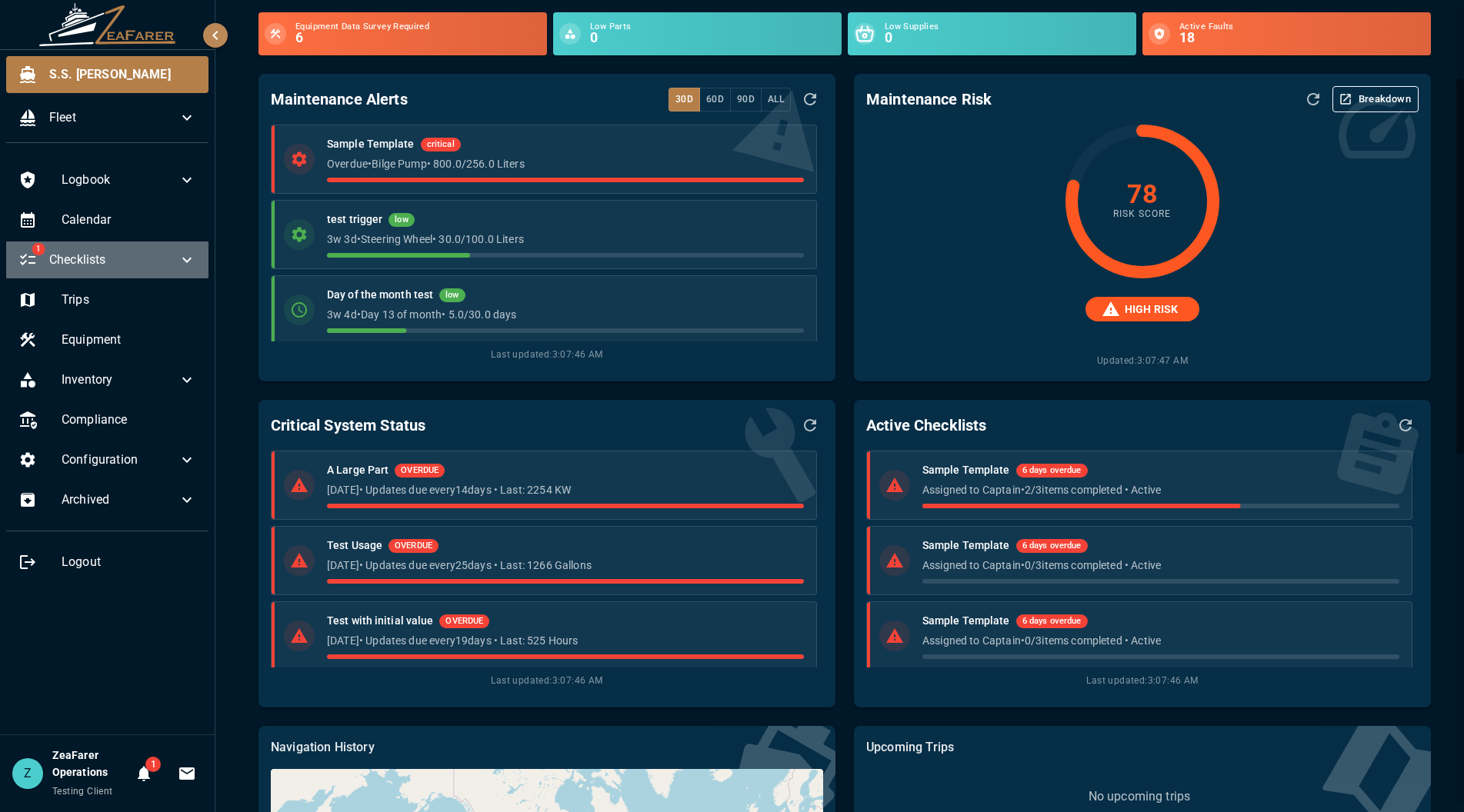
click at [114, 256] on span "Checklists" at bounding box center [113, 259] width 128 height 18
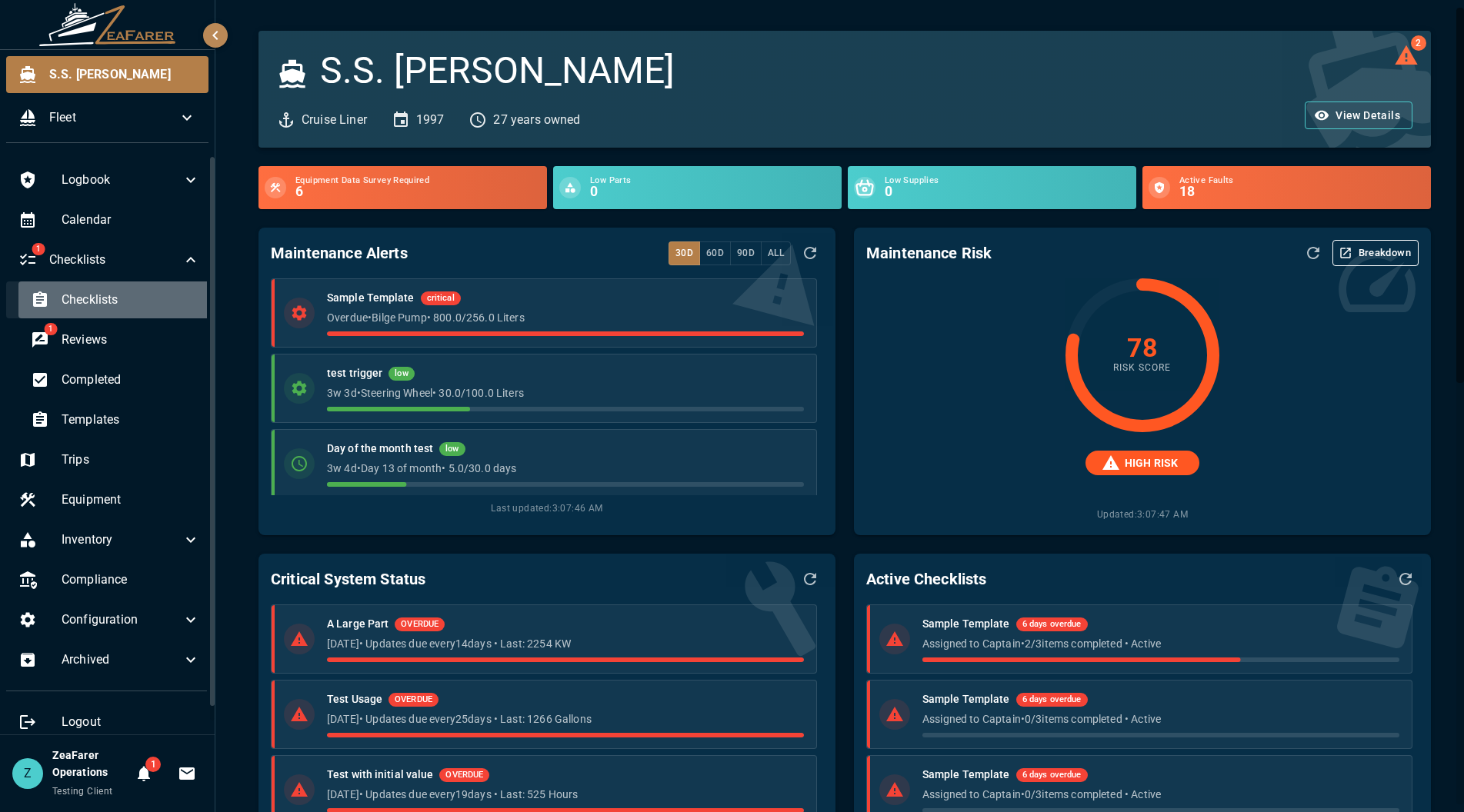
click at [118, 309] on span "Checklists" at bounding box center [131, 299] width 139 height 18
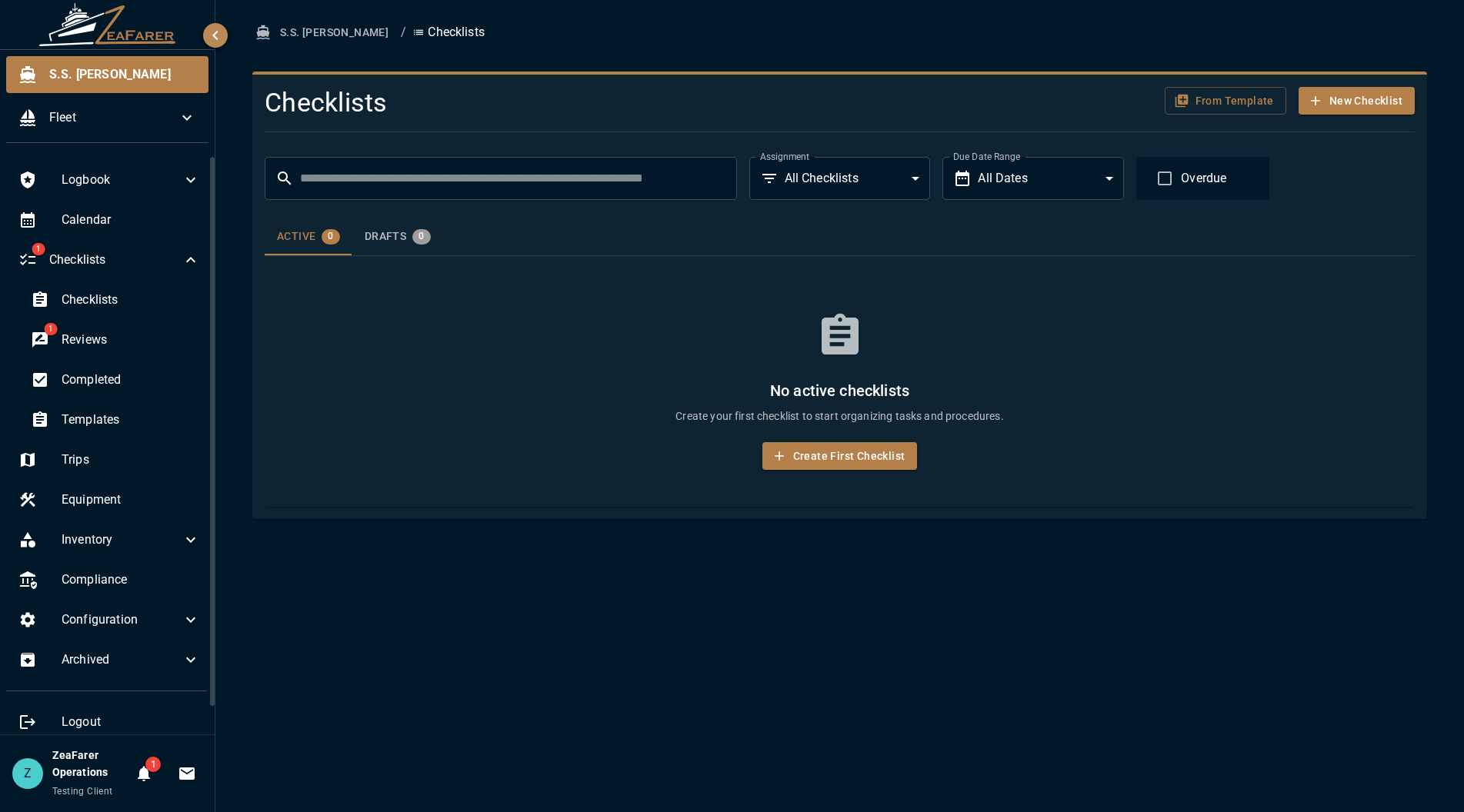
click at [789, 662] on div "S.S. [PERSON_NAME] / Checklists Checklists From Template New Checklist ​ ​ Assi…" at bounding box center [839, 406] width 1248 height 812
click at [689, 684] on div "S.S. [PERSON_NAME] / Checklists Checklists From Template New Checklist ​ ​ Assi…" at bounding box center [839, 406] width 1248 height 812
click at [94, 298] on span "Checklists" at bounding box center [131, 299] width 139 height 18
click at [101, 337] on span "Reviews" at bounding box center [131, 339] width 139 height 18
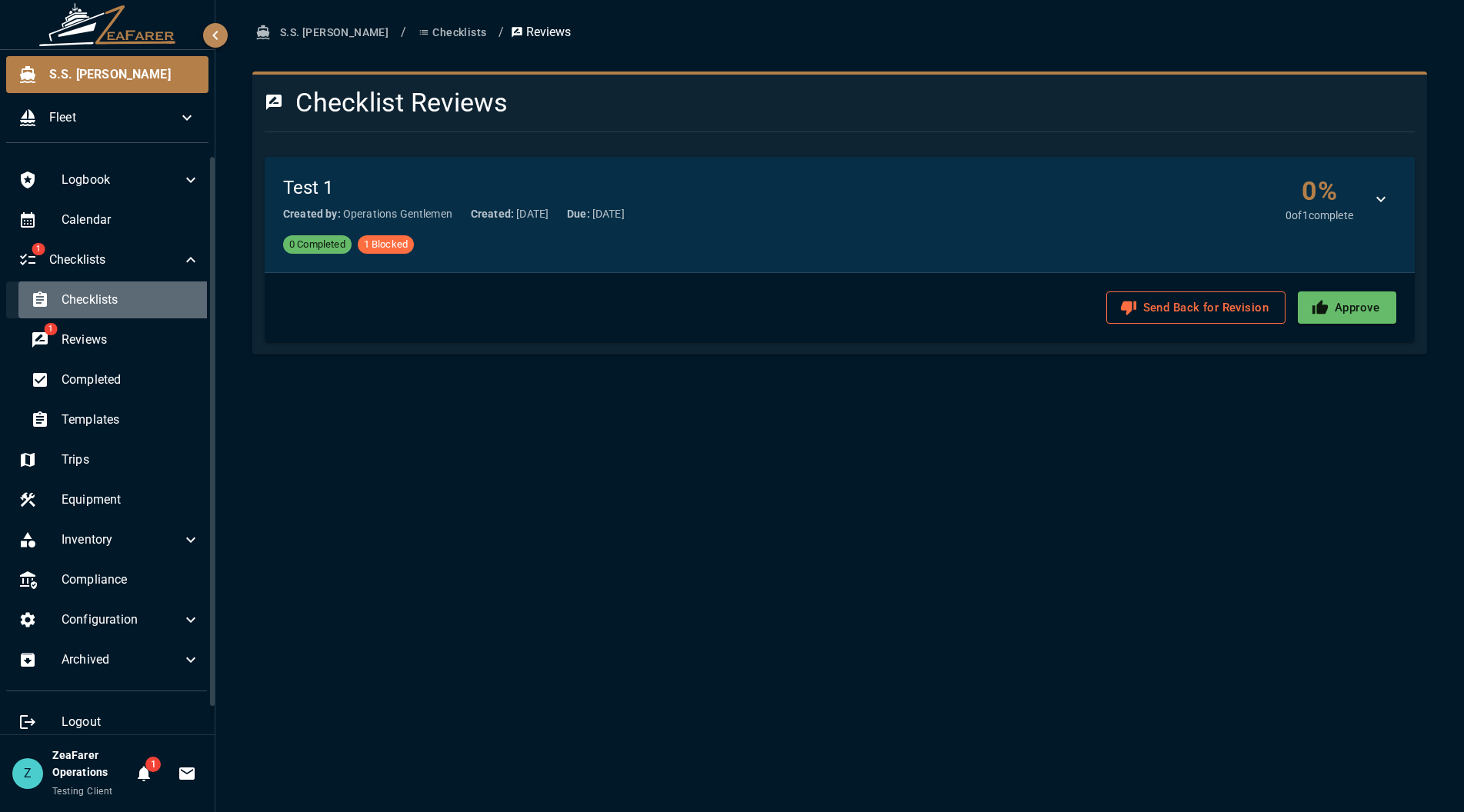
click at [119, 298] on span "Checklists" at bounding box center [131, 299] width 139 height 18
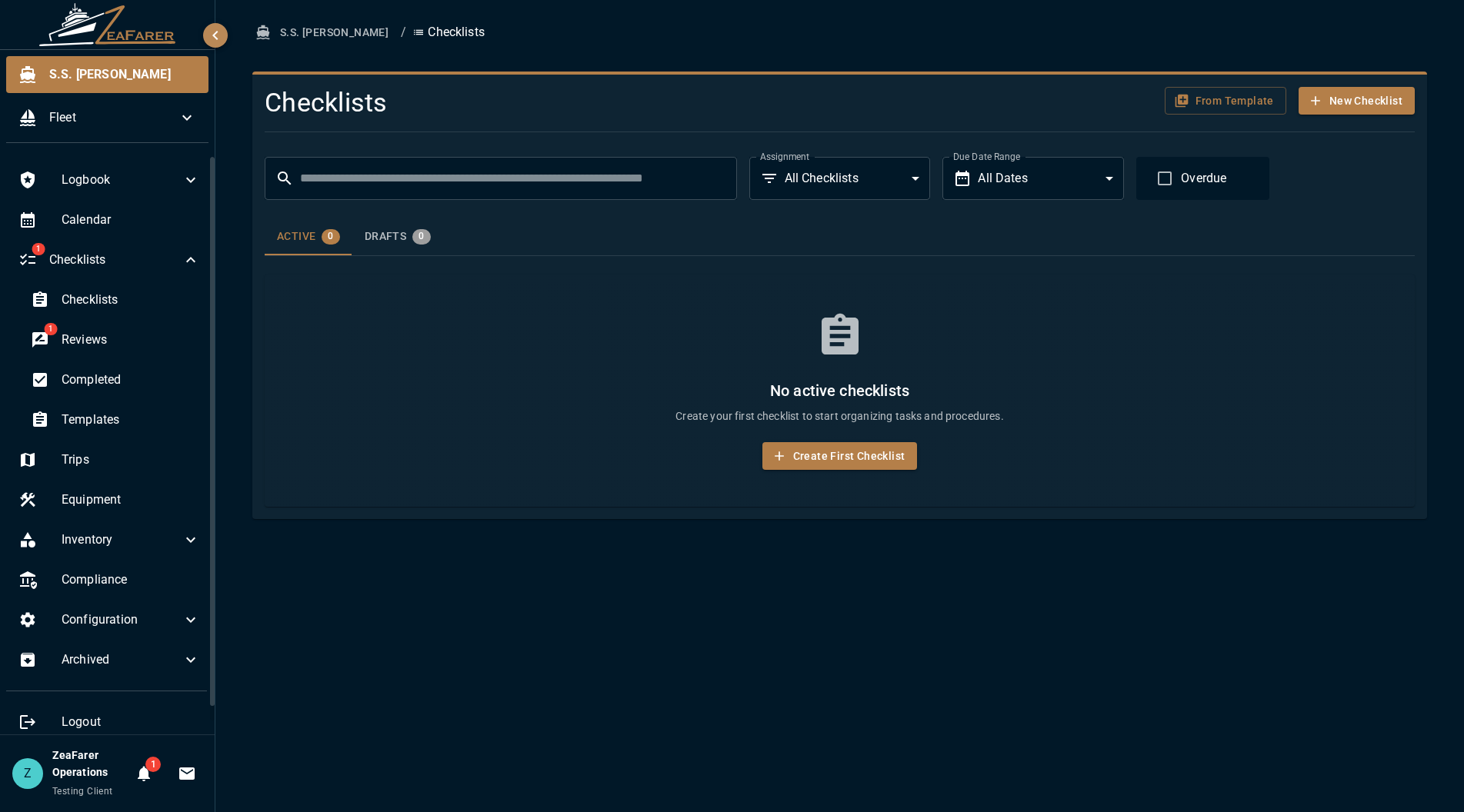
click at [574, 691] on div "S.S. [PERSON_NAME] / Checklists Checklists From Template New Checklist ​ ​ Assi…" at bounding box center [839, 406] width 1248 height 812
click at [127, 395] on div "Completed" at bounding box center [115, 379] width 194 height 37
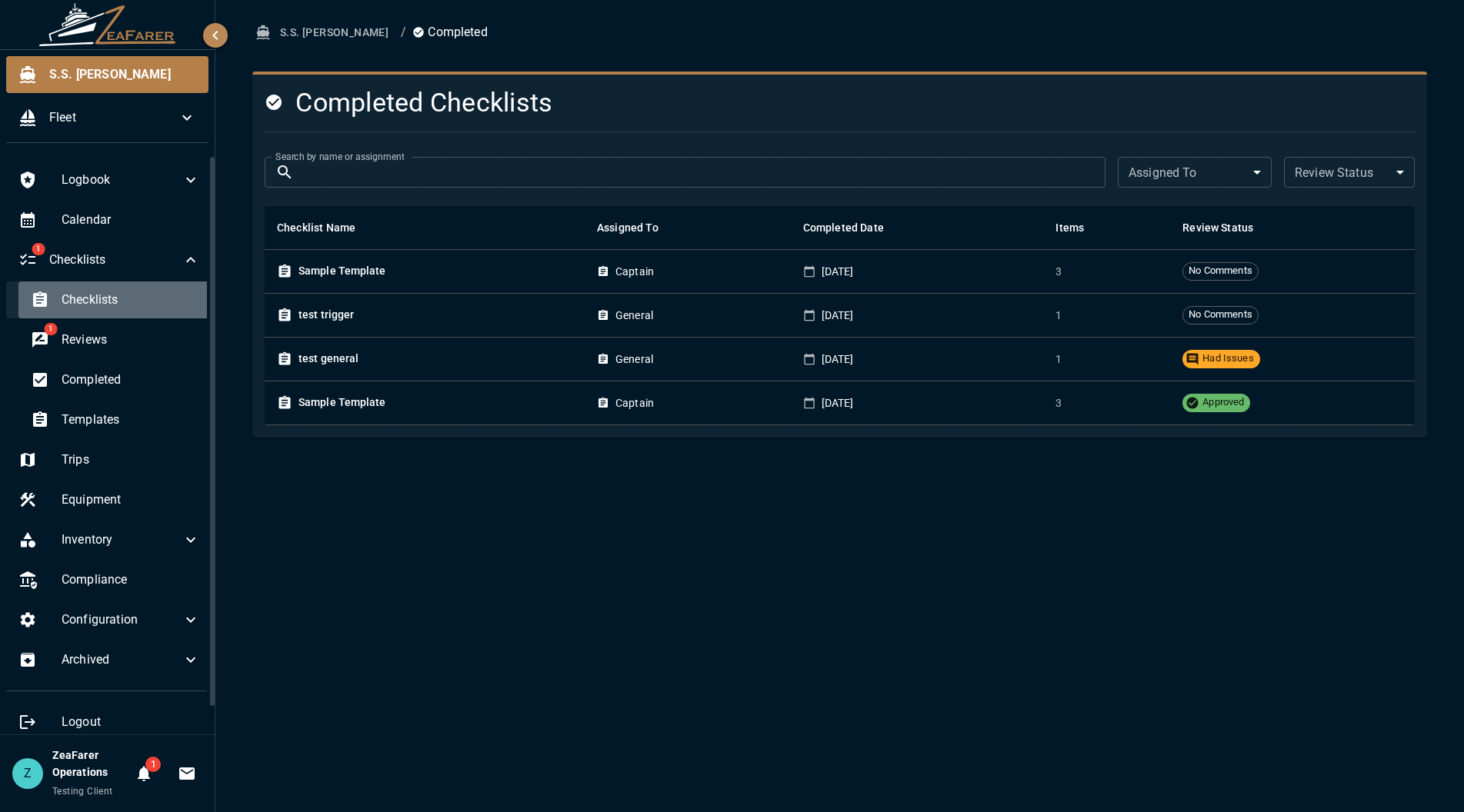
click at [113, 281] on div "Checklists" at bounding box center [115, 299] width 194 height 37
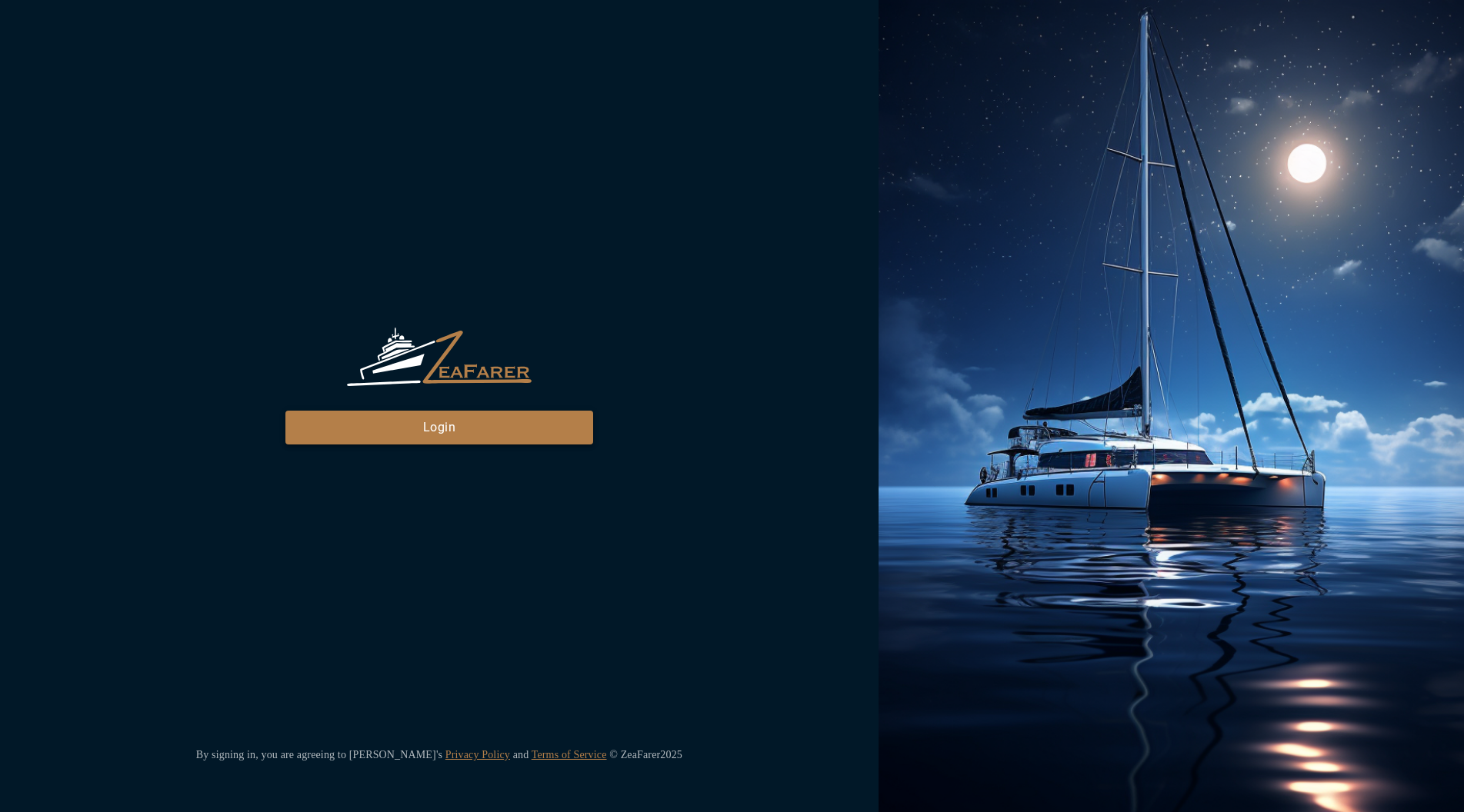
click at [421, 440] on button "Login" at bounding box center [439, 427] width 308 height 34
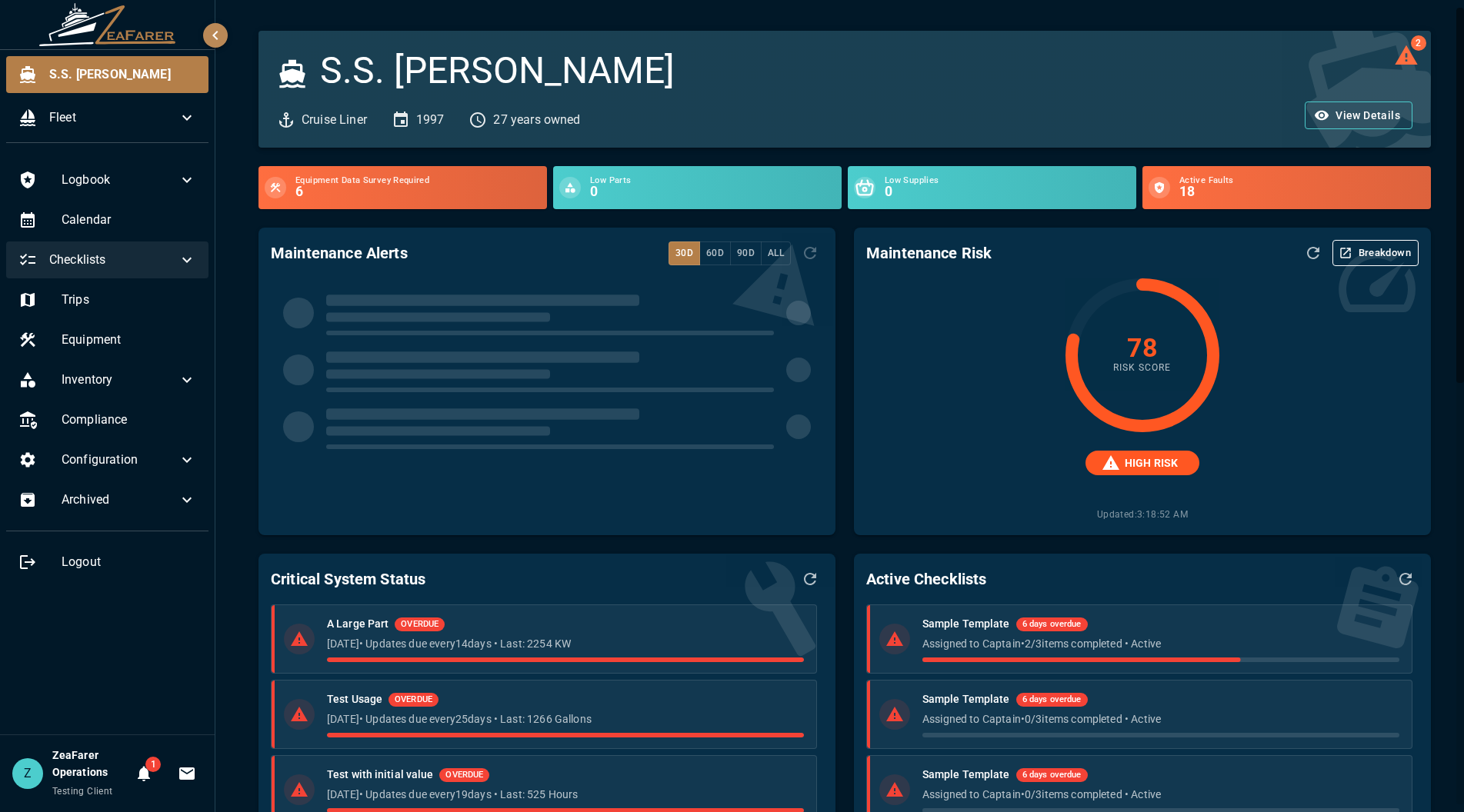
click at [148, 264] on span "Checklists" at bounding box center [113, 259] width 128 height 18
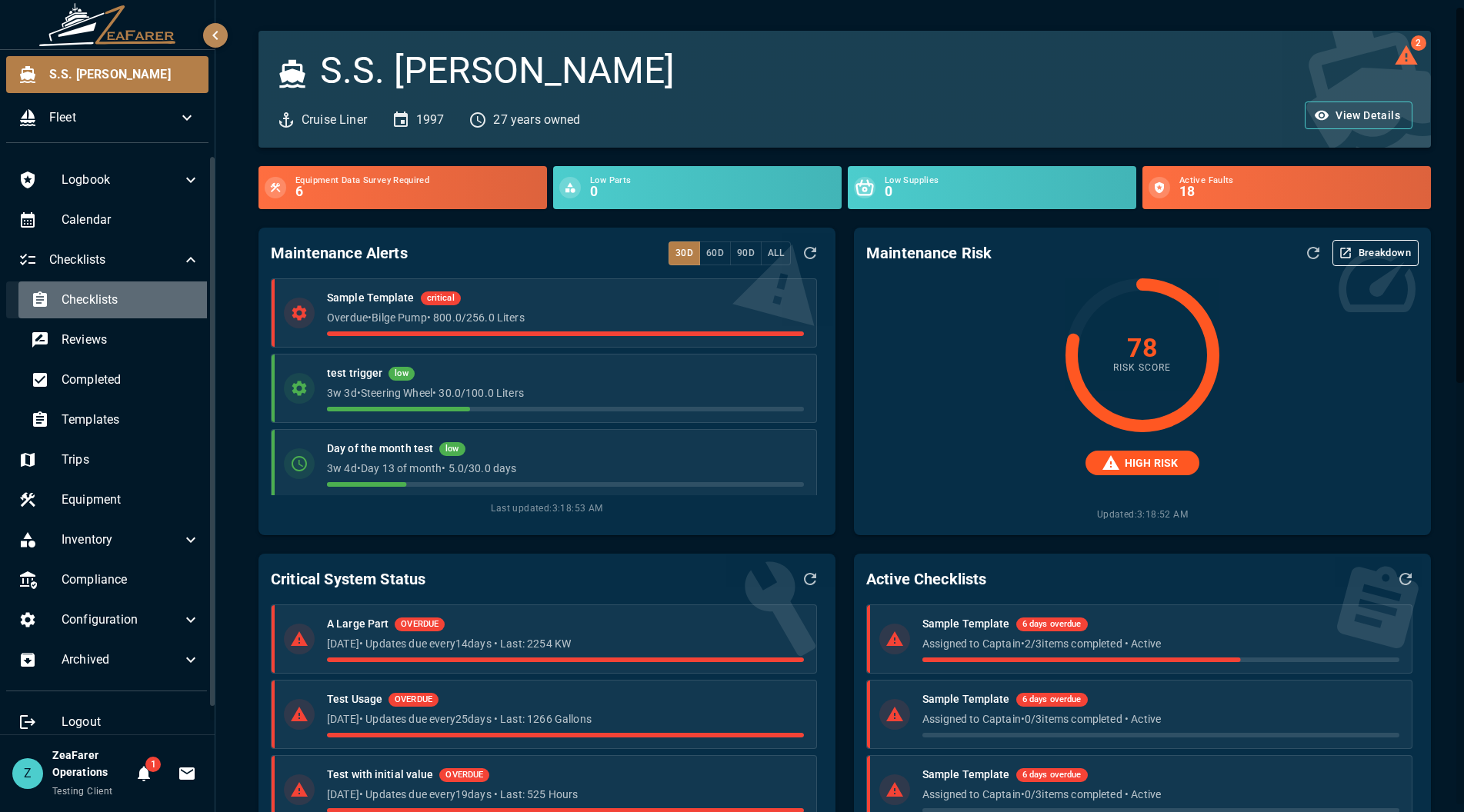
click at [127, 302] on span "Checklists" at bounding box center [131, 299] width 139 height 18
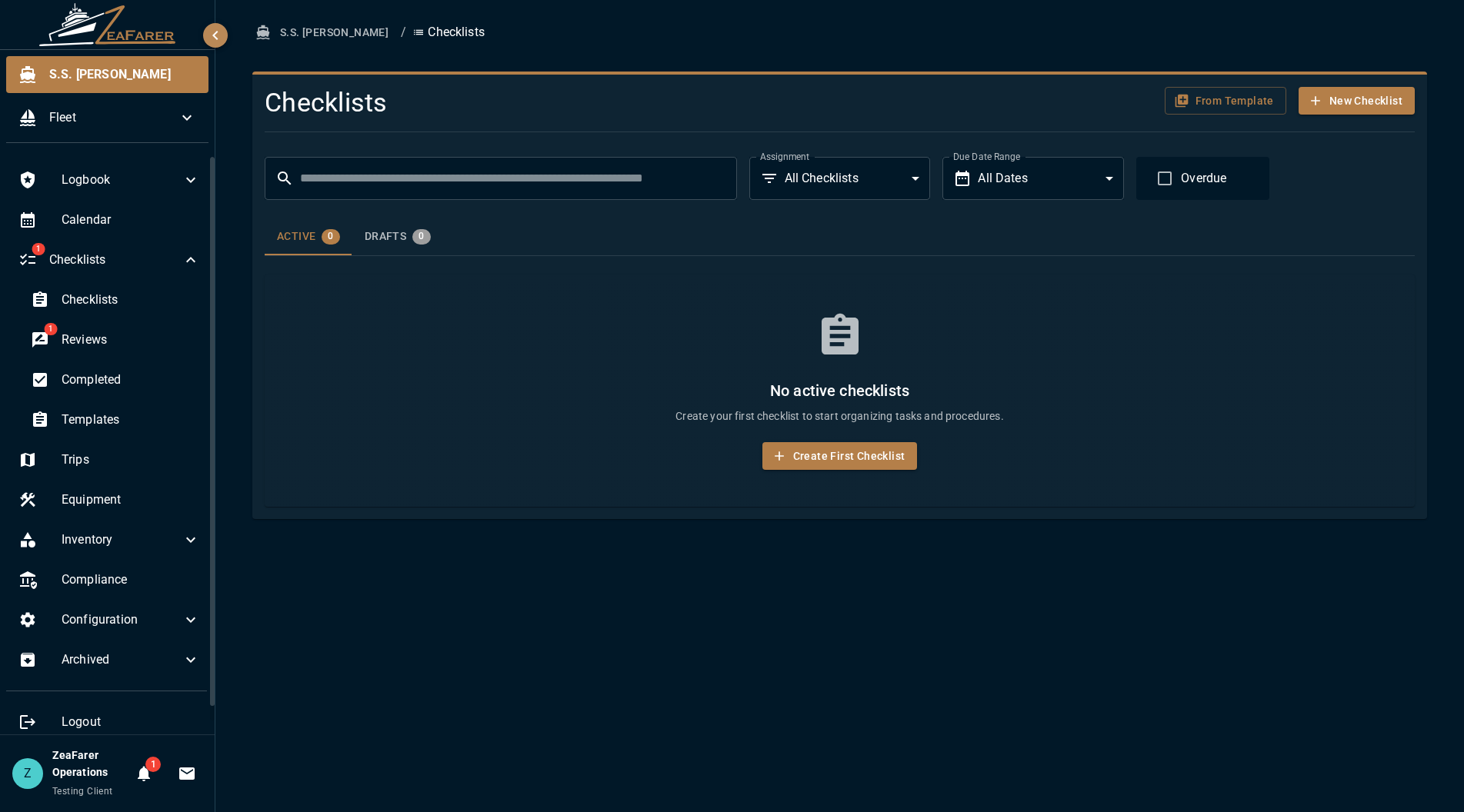
click at [821, 560] on div "S.S. [PERSON_NAME] / Checklists Checklists From Template New Checklist ​ ​ Assi…" at bounding box center [839, 406] width 1248 height 812
click at [117, 302] on span "Checklists" at bounding box center [131, 299] width 139 height 18
click at [113, 329] on div "1 Reviews" at bounding box center [115, 340] width 194 height 37
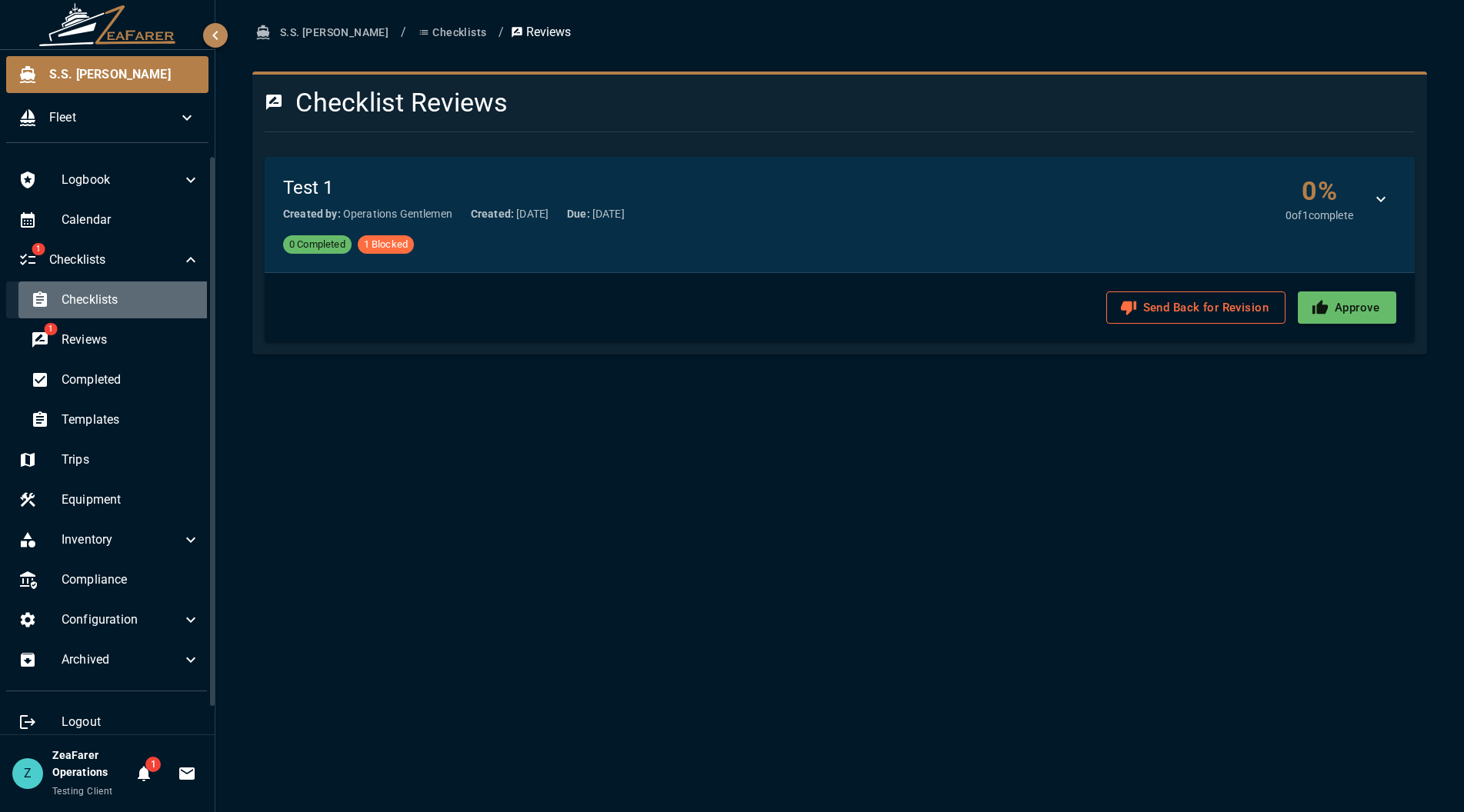
click at [119, 302] on span "Checklists" at bounding box center [131, 299] width 139 height 18
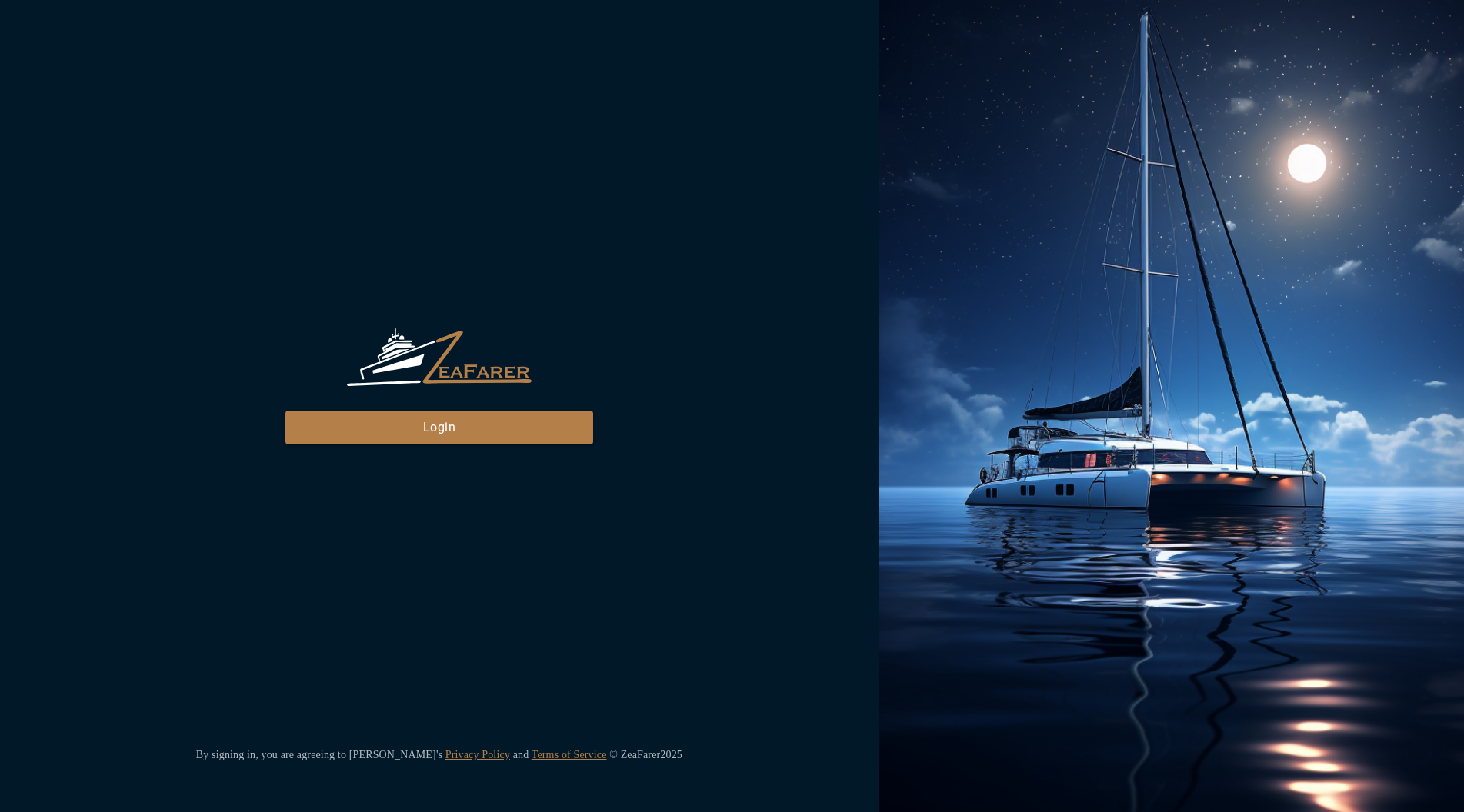
click at [389, 405] on div "ZeaFarer Login" at bounding box center [439, 387] width 308 height 117
click at [387, 419] on button "Login" at bounding box center [439, 427] width 308 height 34
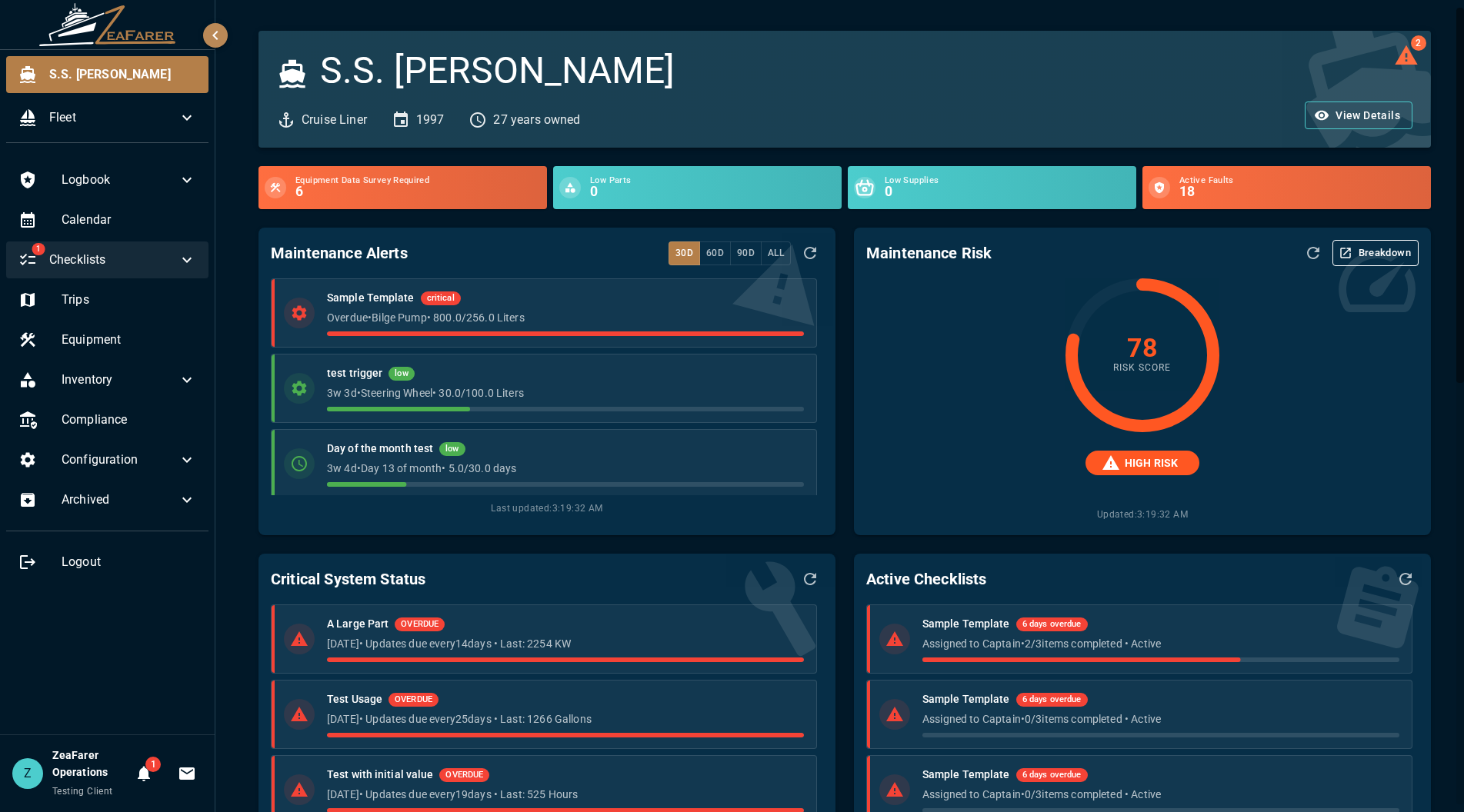
click at [102, 258] on span "Checklists" at bounding box center [113, 259] width 128 height 18
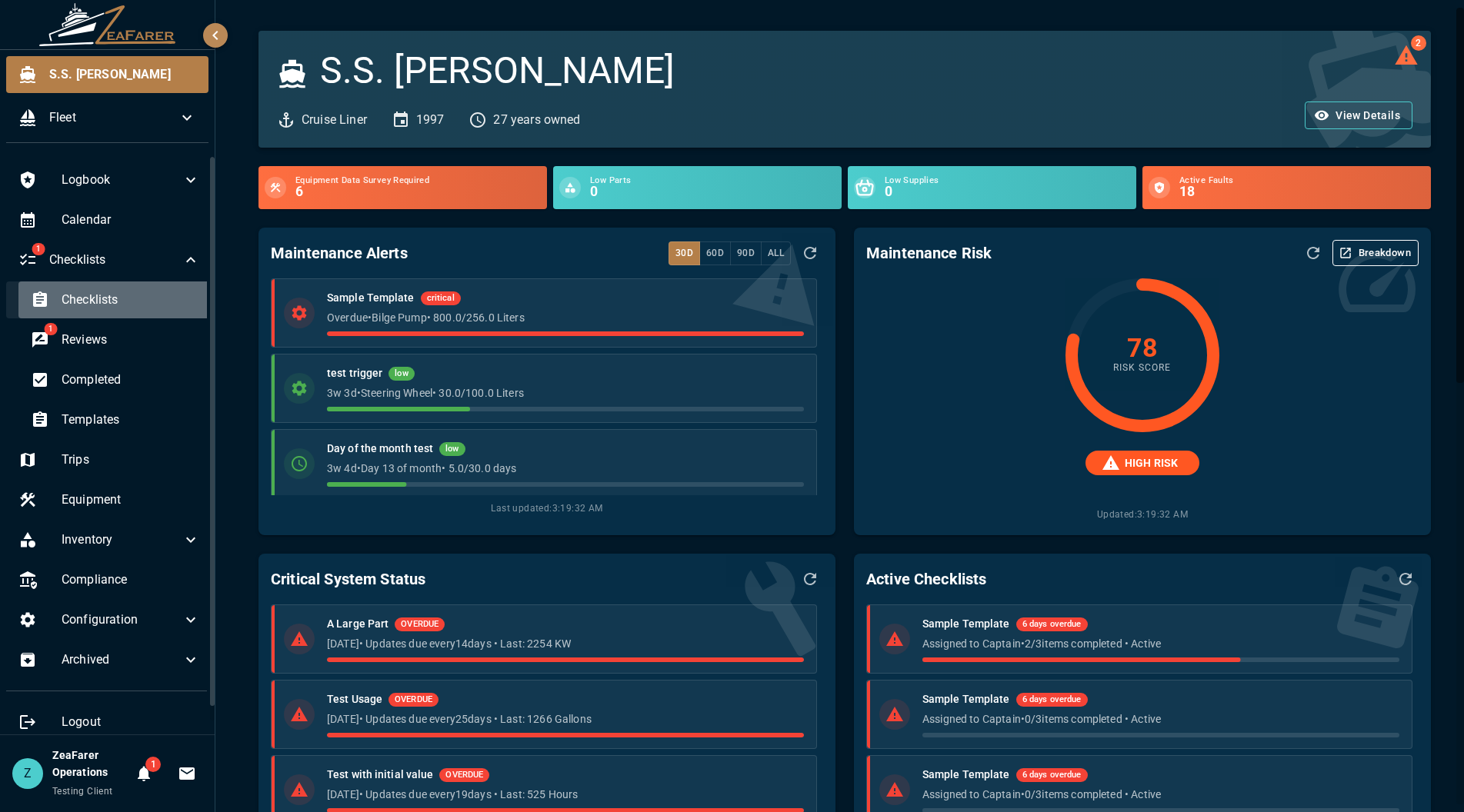
click at [120, 303] on span "Checklists" at bounding box center [131, 299] width 139 height 18
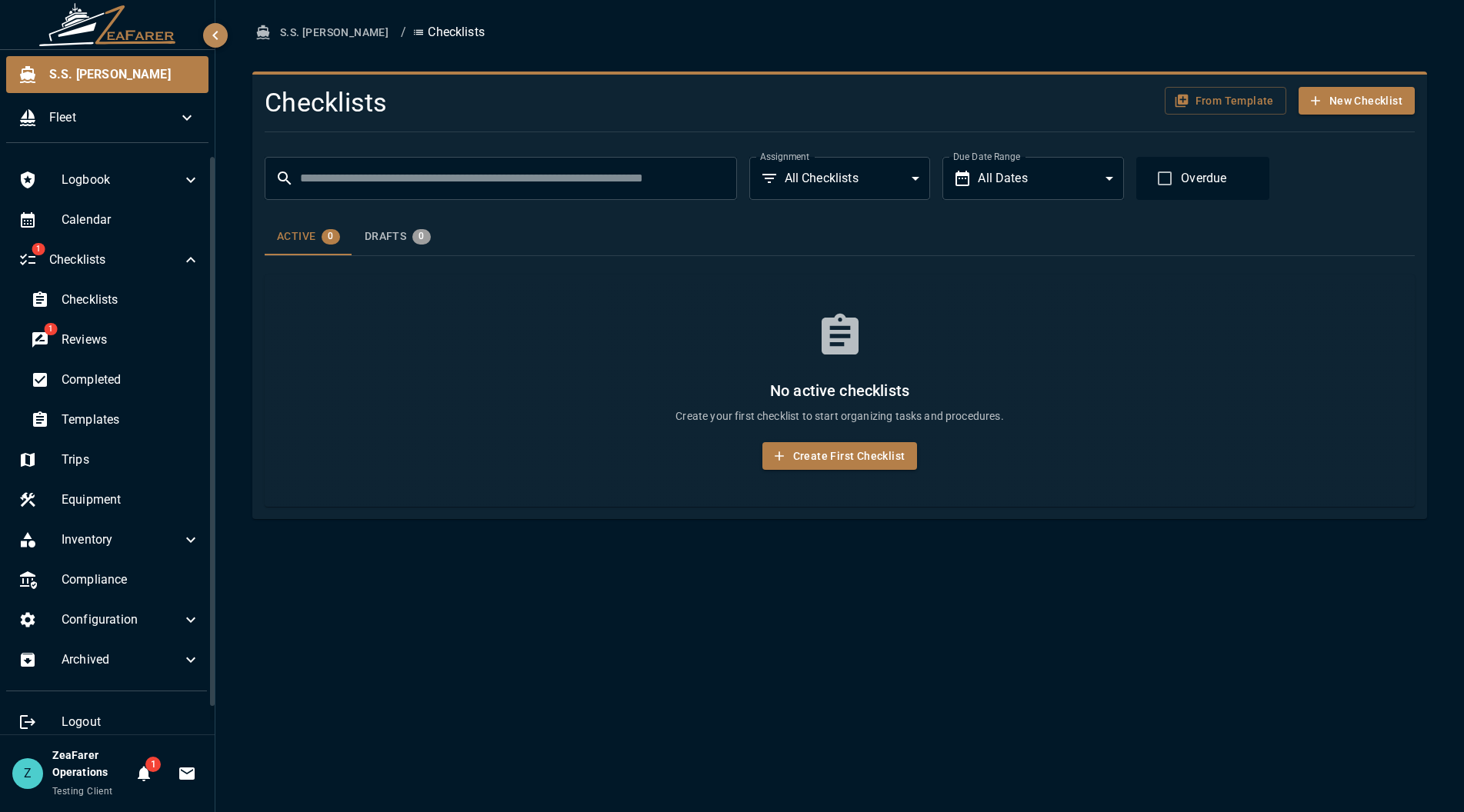
drag, startPoint x: 776, startPoint y: 673, endPoint x: 732, endPoint y: 661, distance: 45.6
click at [776, 673] on div "S.S. [PERSON_NAME] / Checklists Checklists From Template New Checklist ​ ​ Assi…" at bounding box center [839, 406] width 1248 height 812
click at [701, 626] on div "S.S. [PERSON_NAME] / Checklists Checklists From Template New Checklist ​ ​ Assi…" at bounding box center [839, 406] width 1248 height 812
click at [371, 379] on h6 "No active checklists" at bounding box center [840, 391] width 1076 height 25
click at [98, 299] on span "Checklists" at bounding box center [131, 299] width 139 height 18
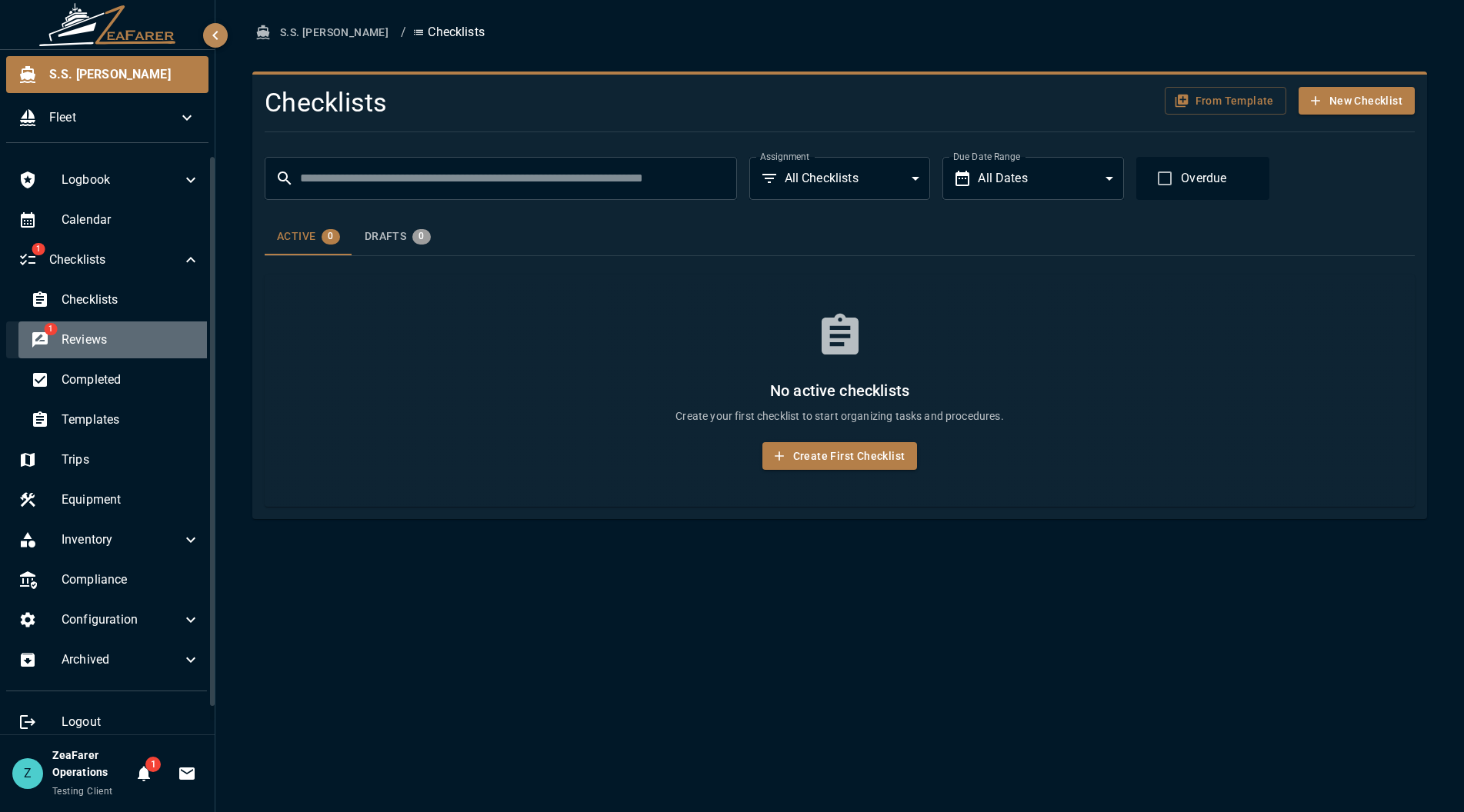
click at [139, 330] on span "Reviews" at bounding box center [131, 339] width 139 height 18
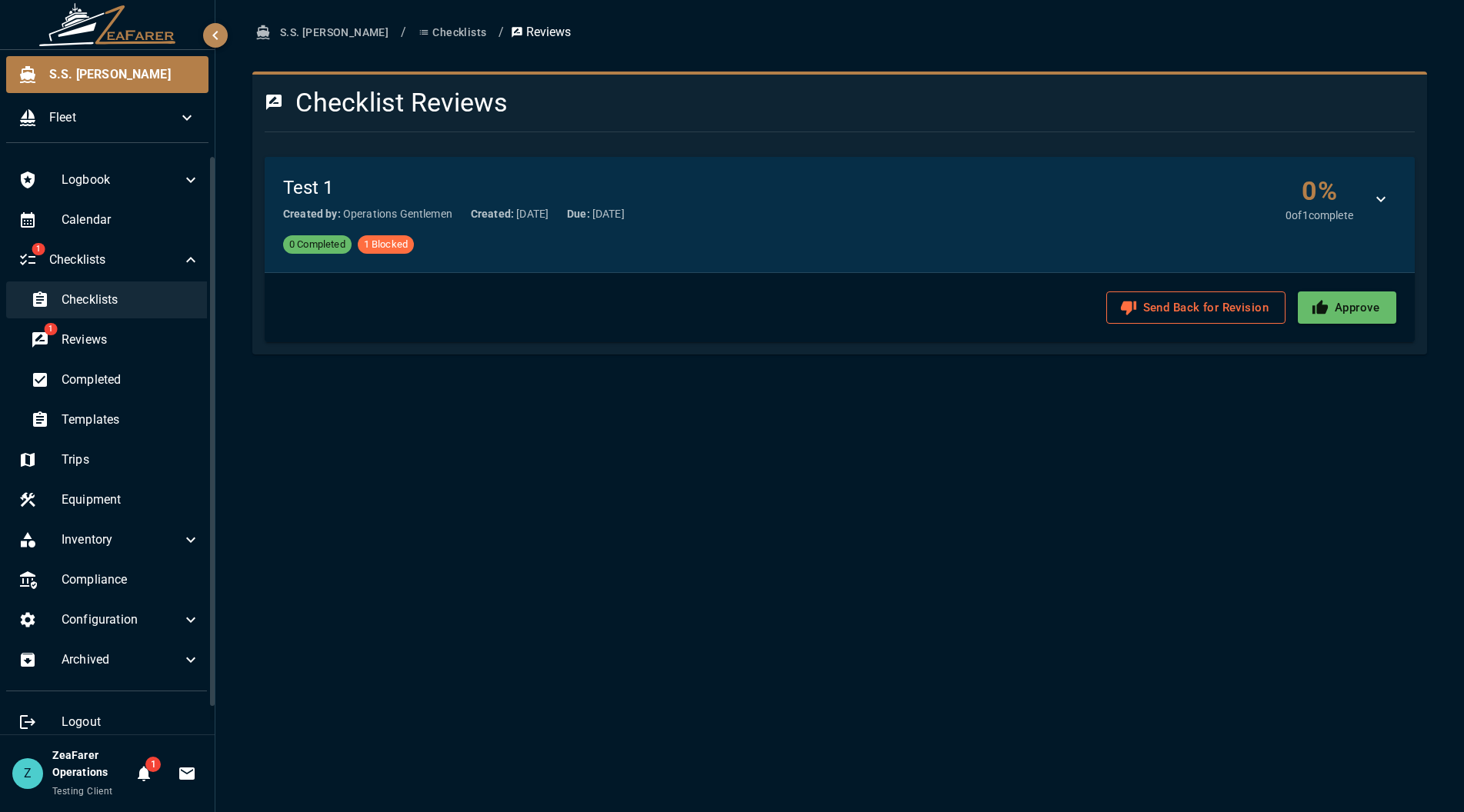
click at [118, 303] on span "Checklists" at bounding box center [131, 299] width 139 height 18
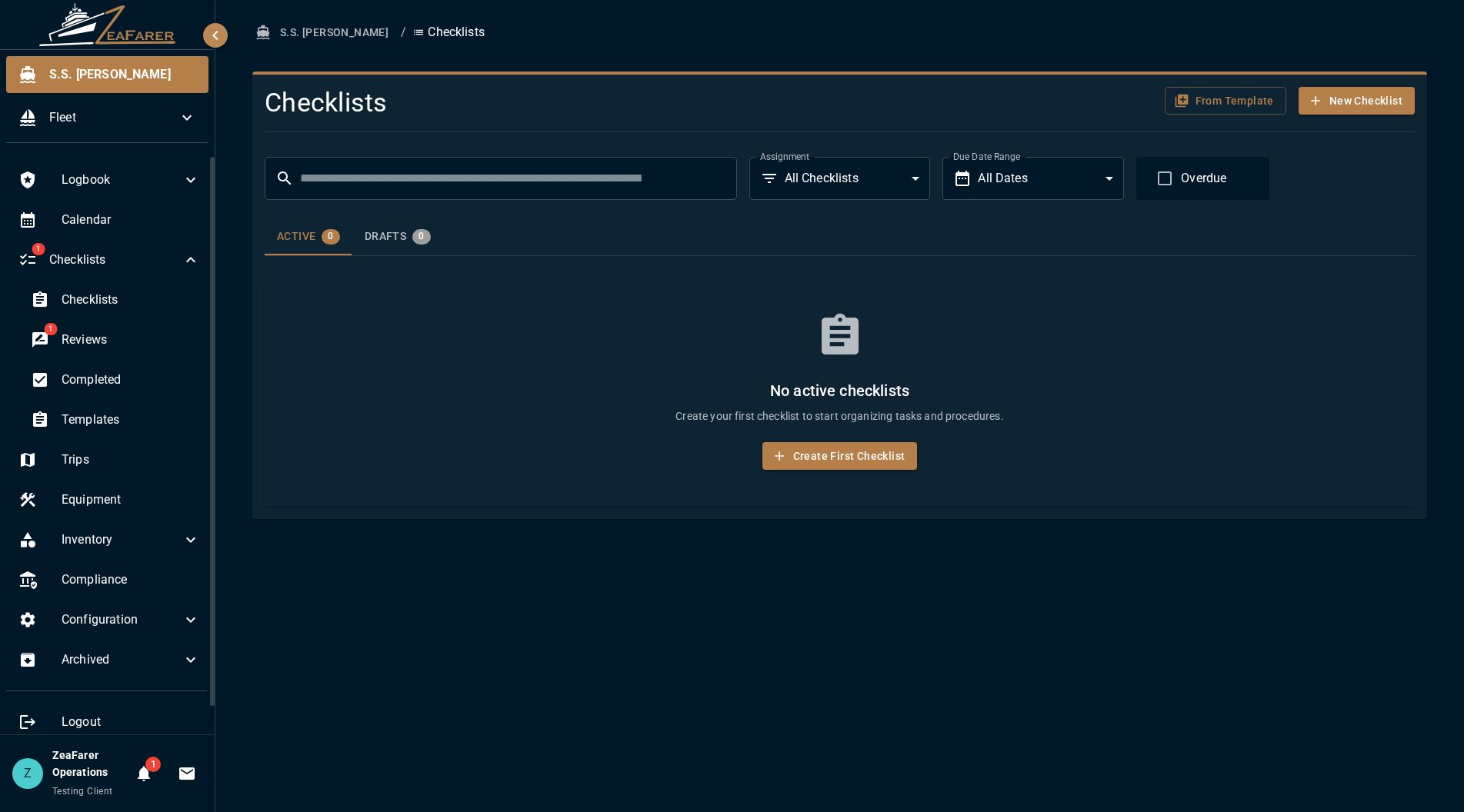
click at [536, 368] on div "No active checklists Create your first checklist to start organizing tasks and …" at bounding box center [839, 391] width 1150 height 233
click at [312, 48] on div "S.S. [PERSON_NAME] / Checklists Checklists From Template New Checklist ​ ​ Assi…" at bounding box center [839, 269] width 1212 height 501
click at [133, 353] on div "1 Reviews" at bounding box center [115, 340] width 194 height 37
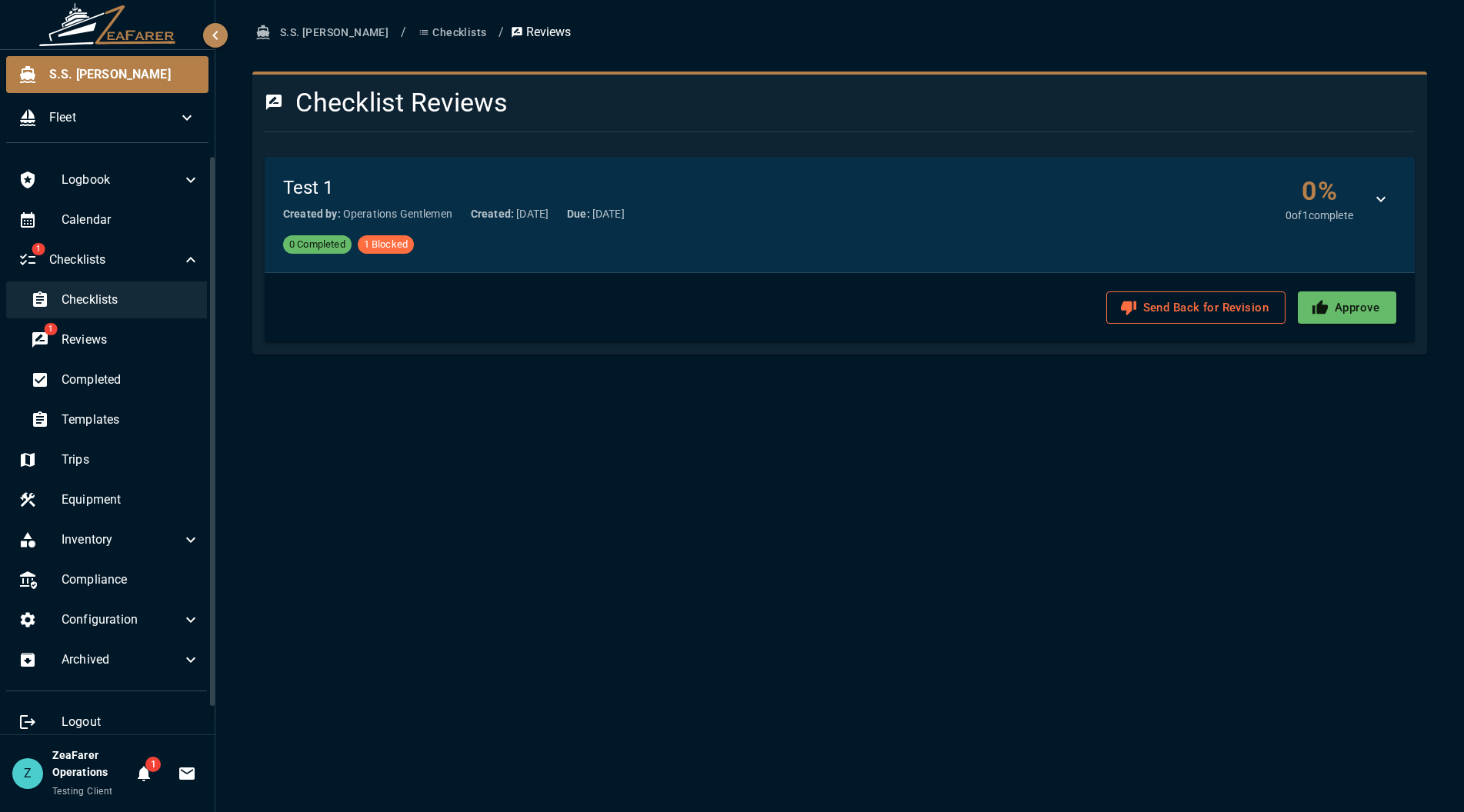
click at [117, 293] on span "Checklists" at bounding box center [131, 299] width 139 height 18
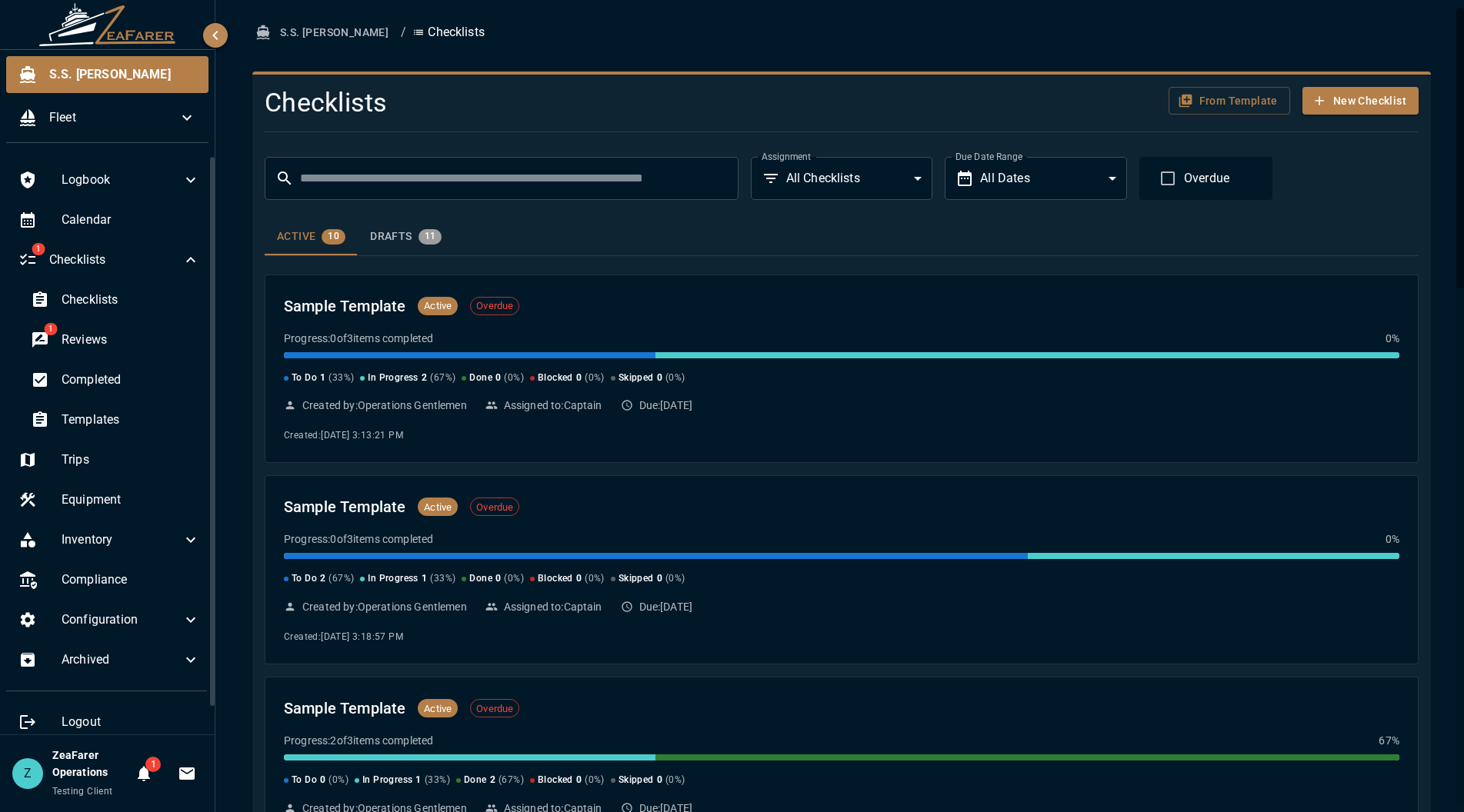
click at [508, 231] on div "Active 10 Drafts 11" at bounding box center [842, 237] width 1154 height 37
click at [432, 227] on button "Drafts 11" at bounding box center [405, 237] width 96 height 37
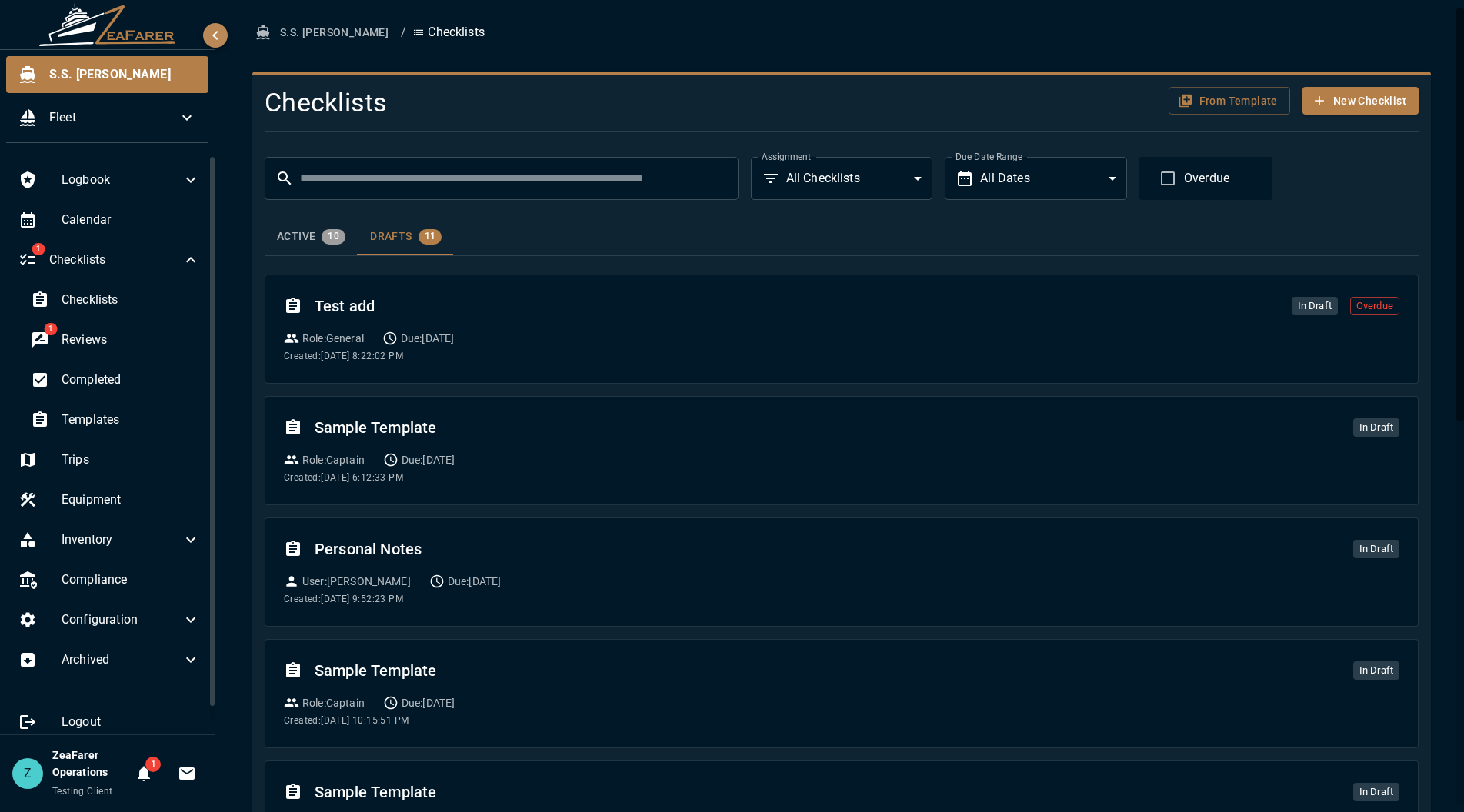
click at [336, 245] on button "Active 10" at bounding box center [311, 237] width 93 height 37
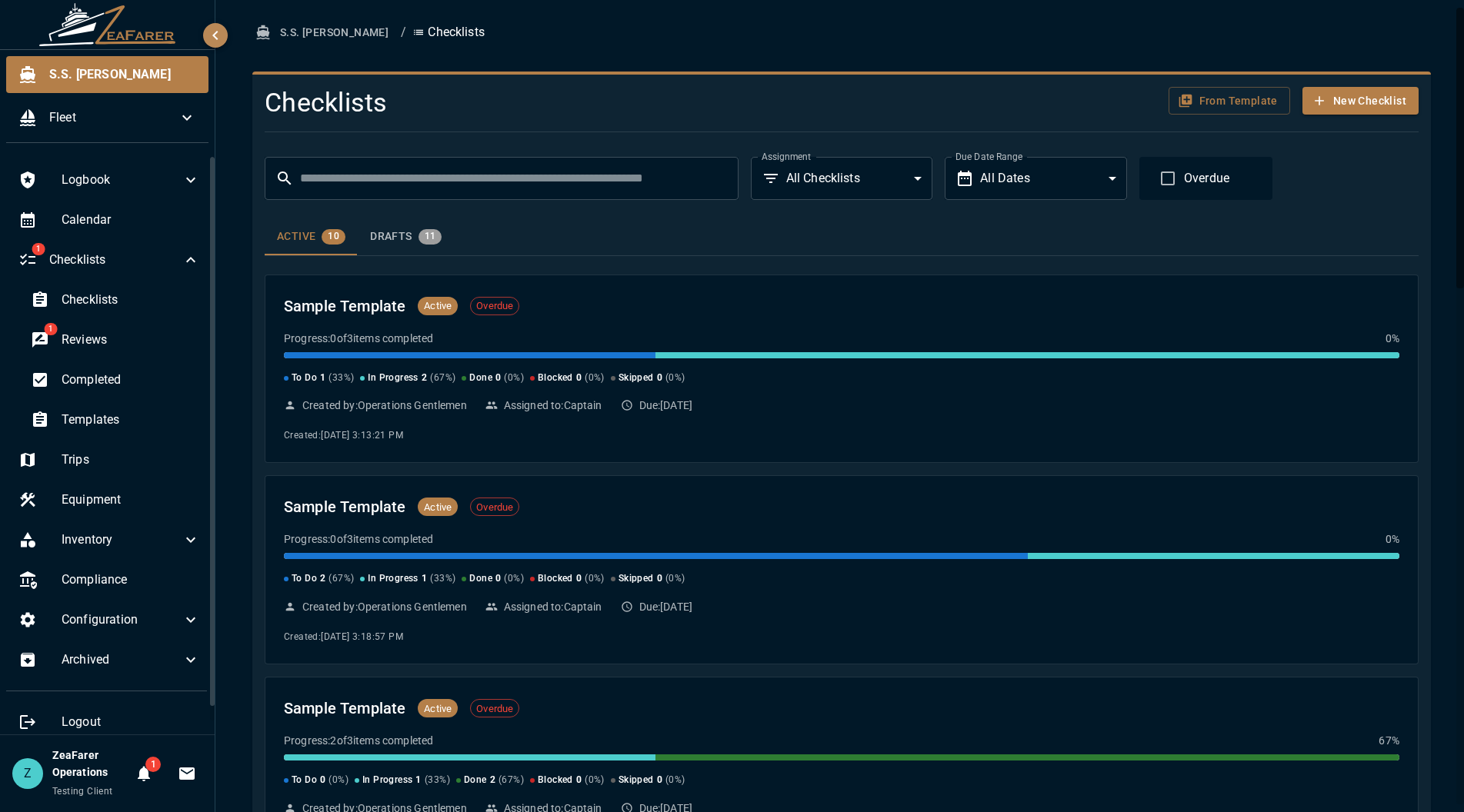
click at [519, 90] on h4 "Checklists" at bounding box center [648, 103] width 766 height 32
click at [96, 232] on div "Calendar" at bounding box center [109, 219] width 206 height 37
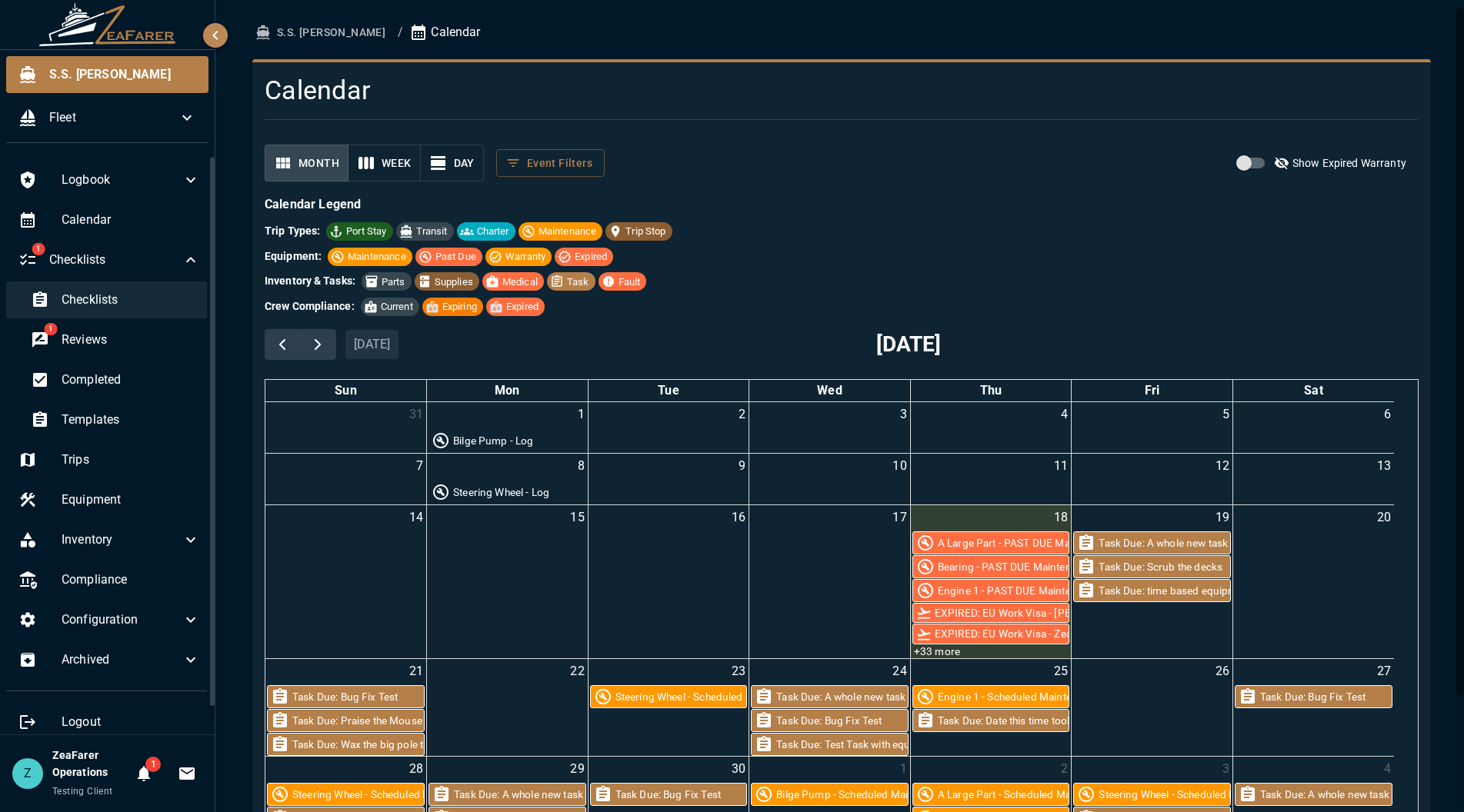
click at [118, 307] on span "Checklists" at bounding box center [131, 299] width 139 height 18
